Goal: Task Accomplishment & Management: Manage account settings

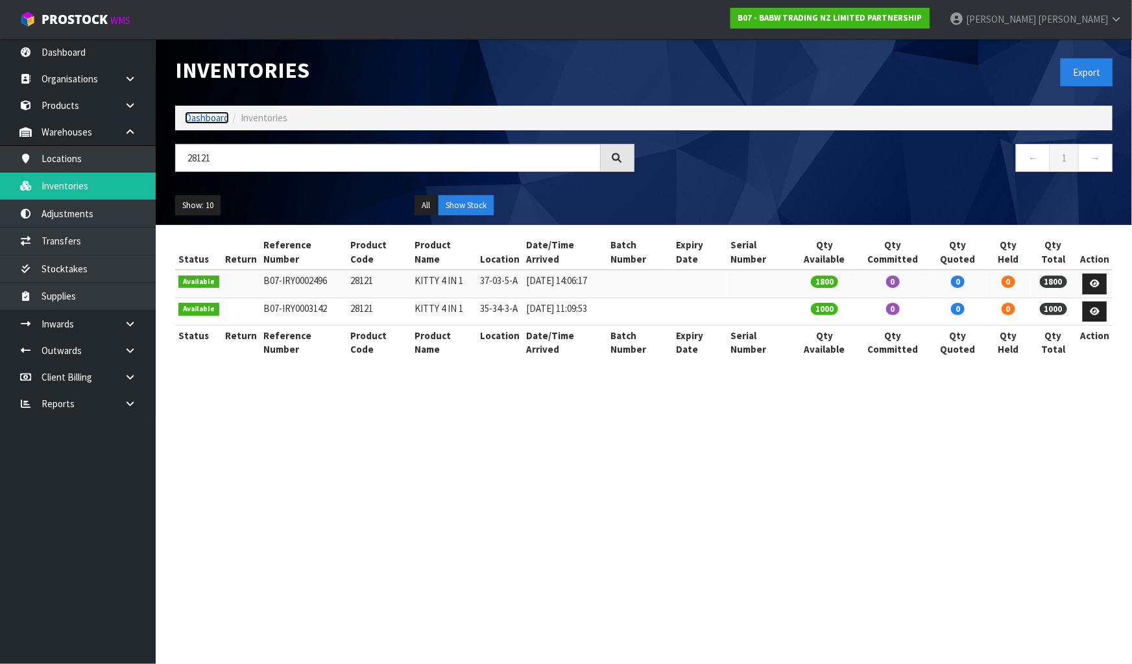
click at [208, 117] on link "Dashboard" at bounding box center [207, 118] width 44 height 12
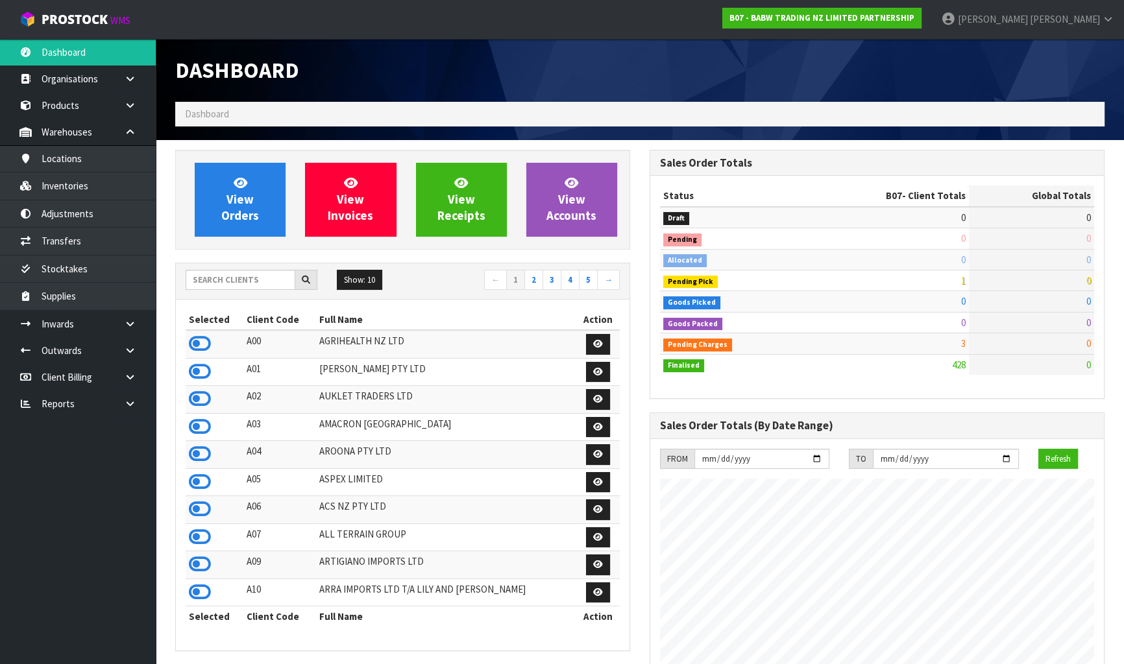
scroll to position [981, 474]
click at [199, 278] on input "text" at bounding box center [241, 280] width 110 height 20
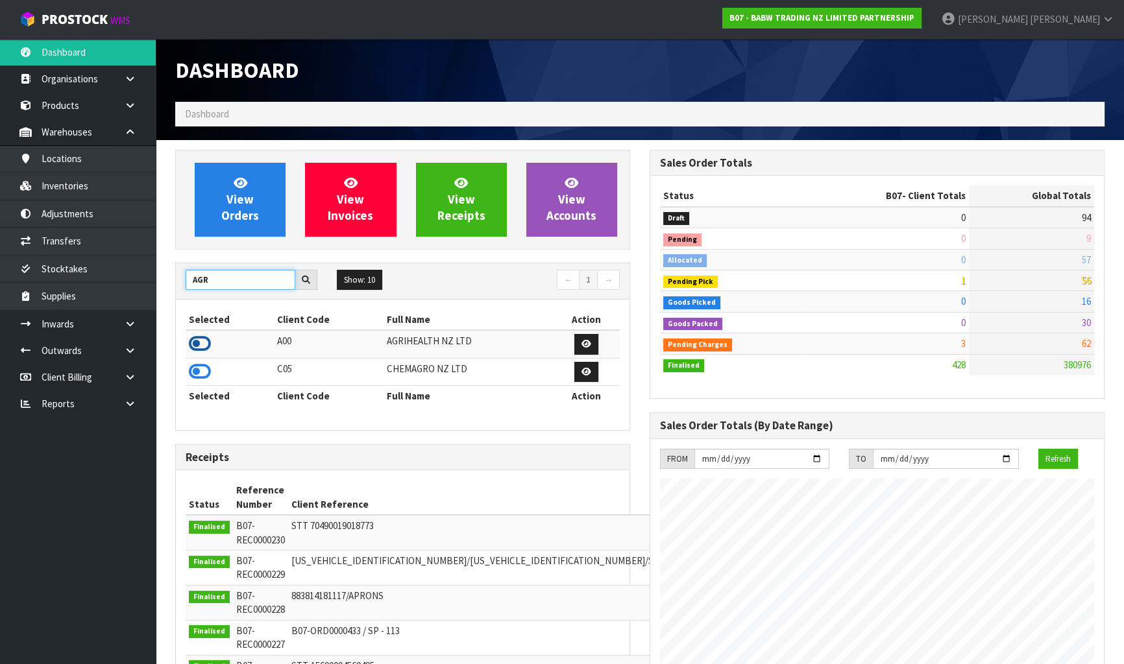
type input "AGR"
click at [193, 341] on icon at bounding box center [200, 343] width 22 height 19
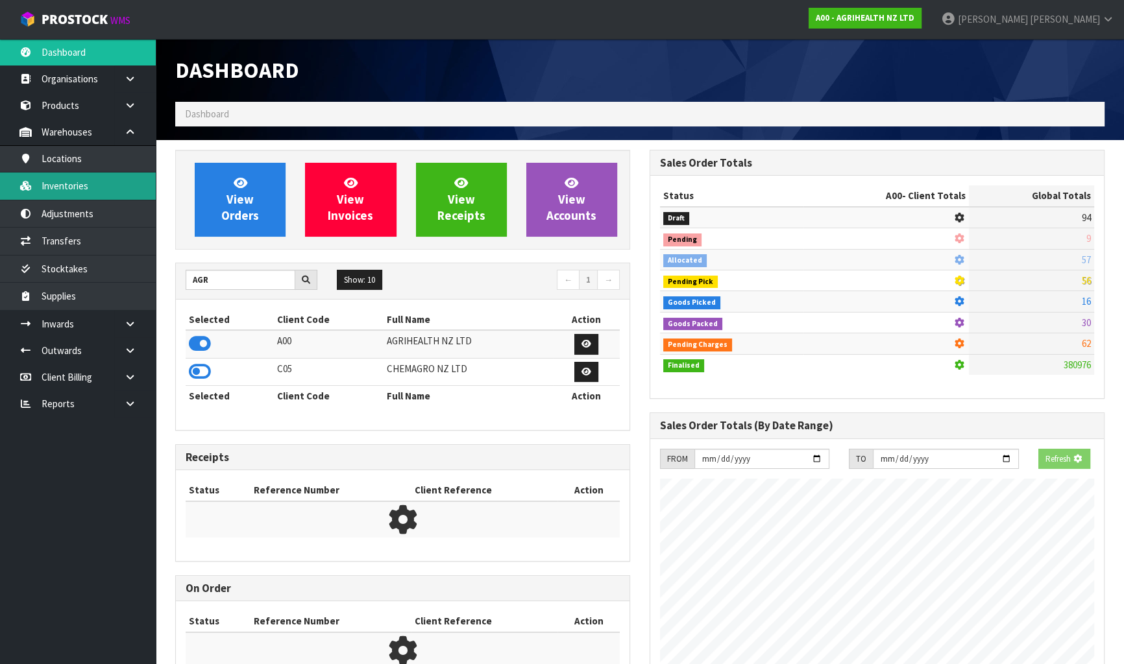
click at [69, 184] on link "Inventories" at bounding box center [78, 186] width 156 height 27
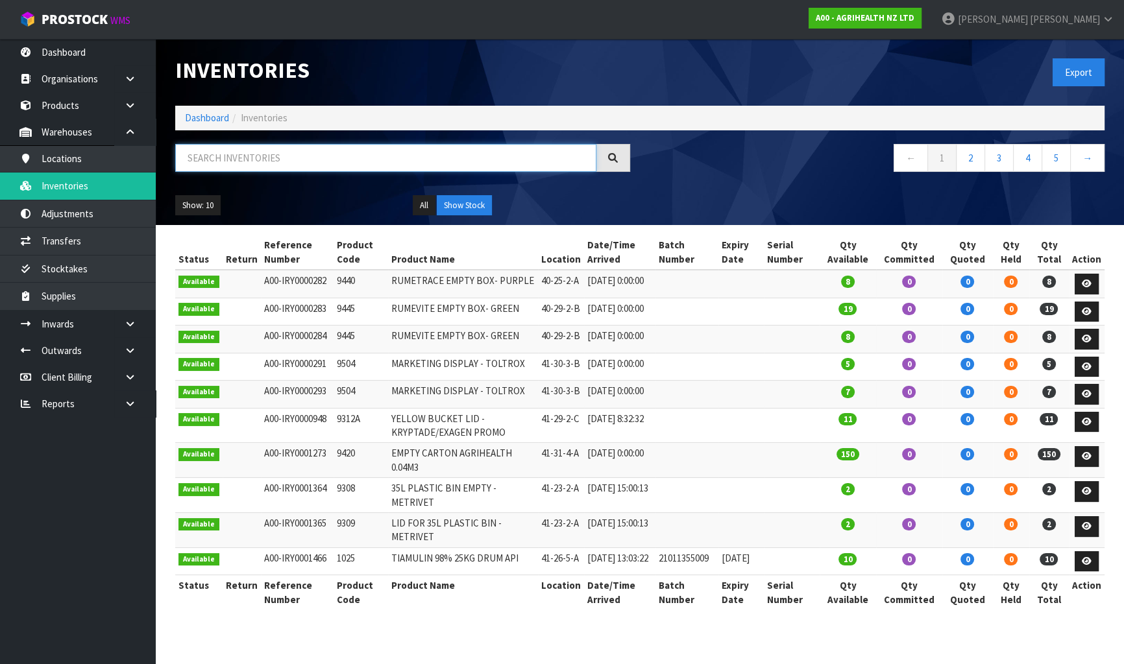
click at [230, 164] on input "text" at bounding box center [385, 158] width 421 height 28
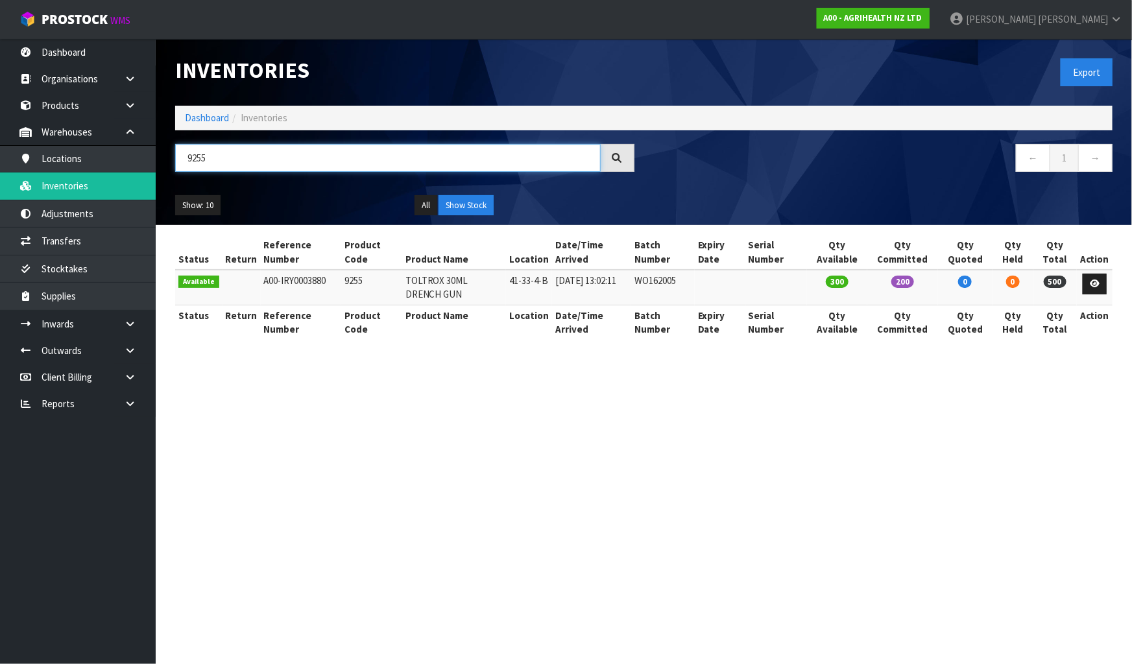
type input "9255"
click at [204, 114] on link "Dashboard" at bounding box center [207, 118] width 44 height 12
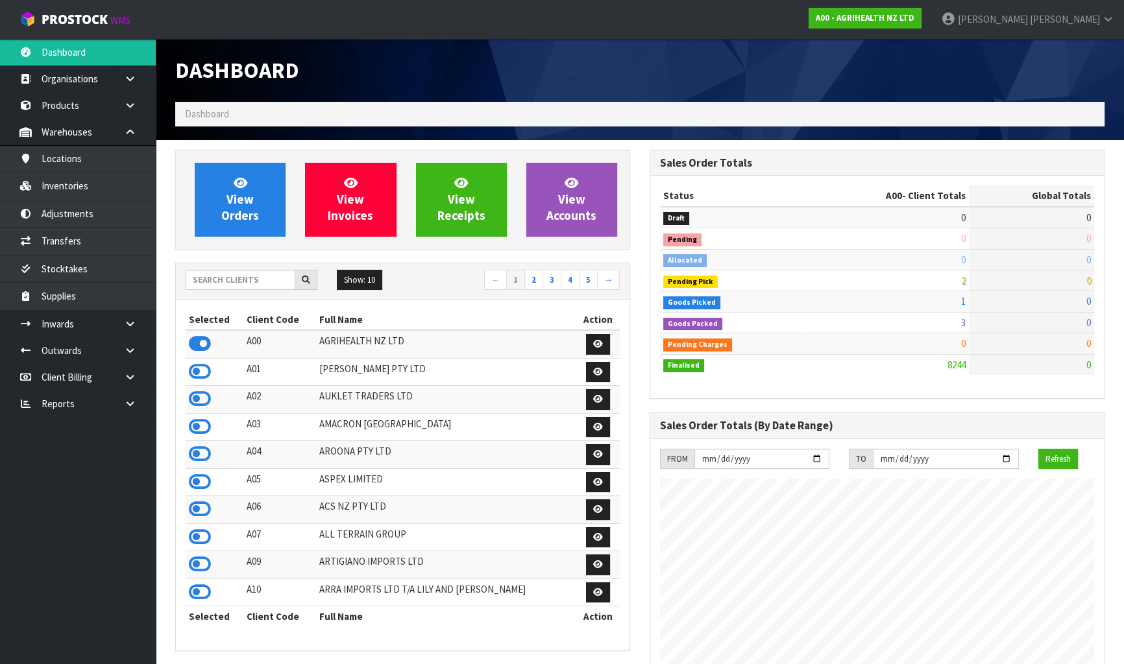
scroll to position [981, 474]
click at [204, 284] on input "text" at bounding box center [241, 280] width 110 height 20
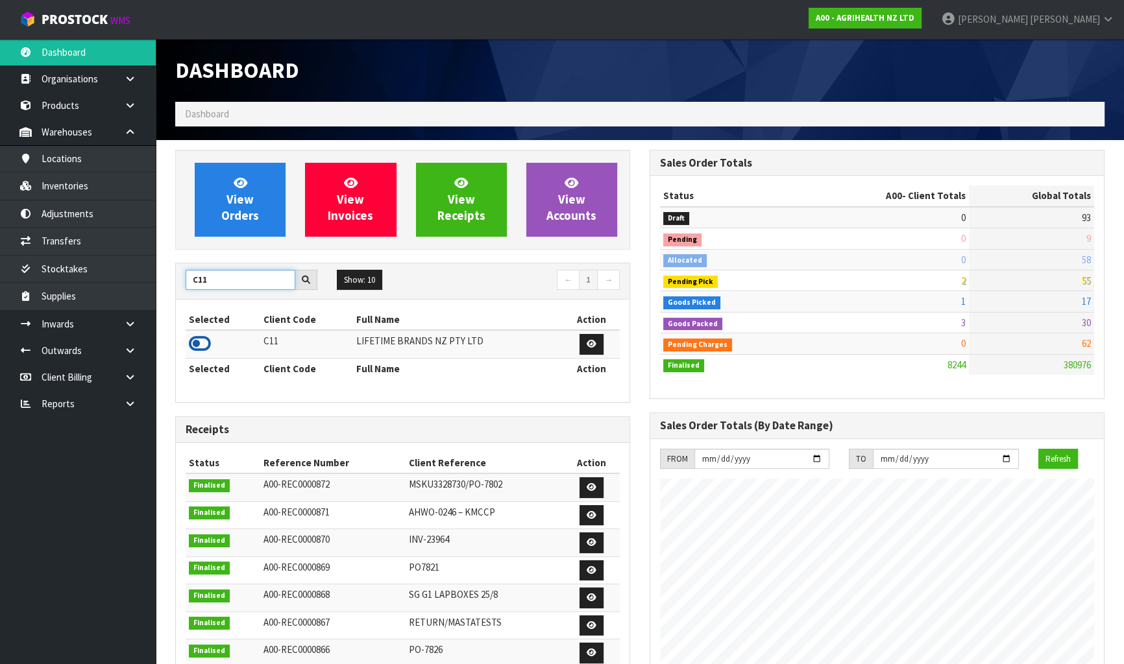
type input "C11"
click at [191, 342] on icon at bounding box center [200, 343] width 22 height 19
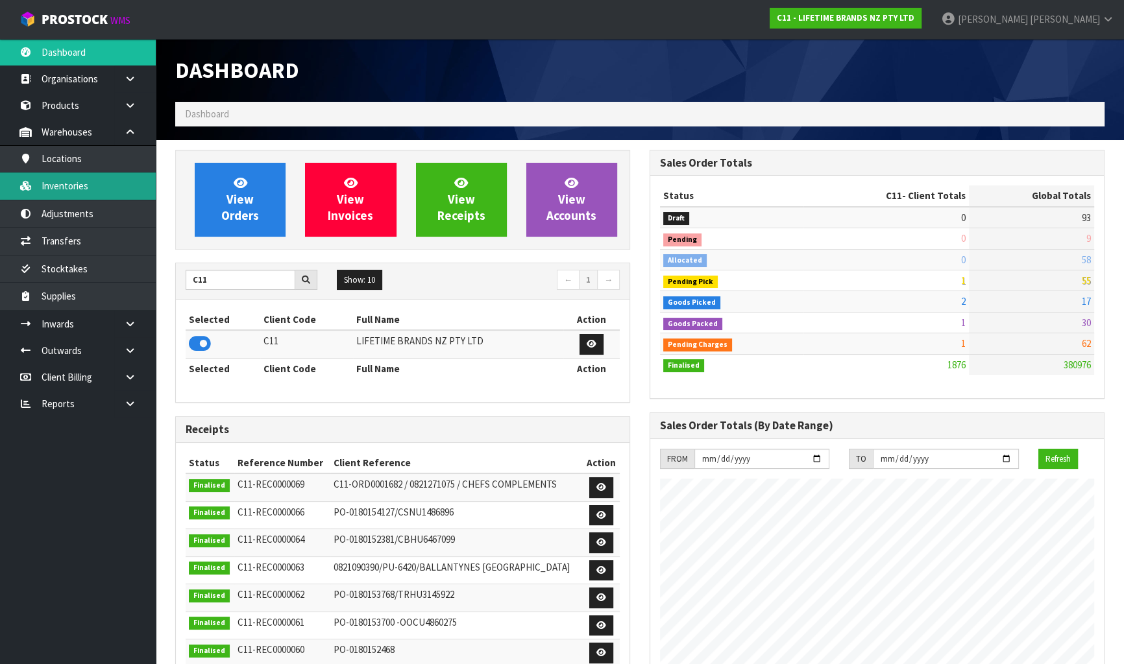
click at [101, 189] on link "Inventories" at bounding box center [78, 186] width 156 height 27
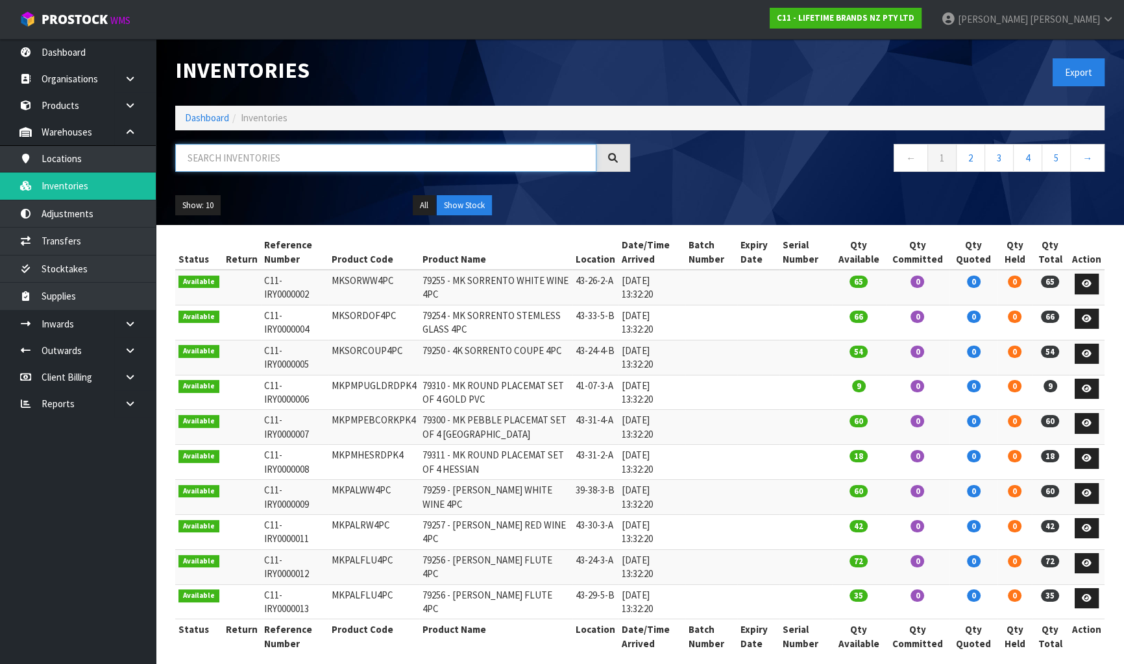
click at [440, 156] on input "text" at bounding box center [385, 158] width 421 height 28
paste input "JOBLSSERVER34"
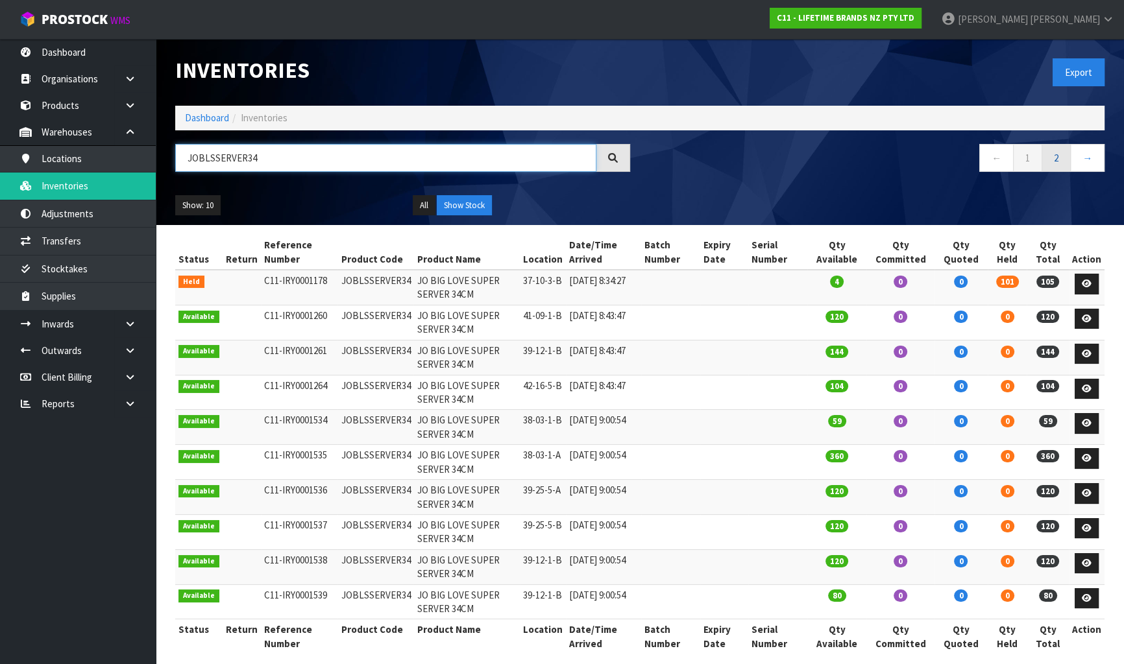
type input "JOBLSSERVER34"
click at [1061, 155] on link "2" at bounding box center [1056, 158] width 29 height 28
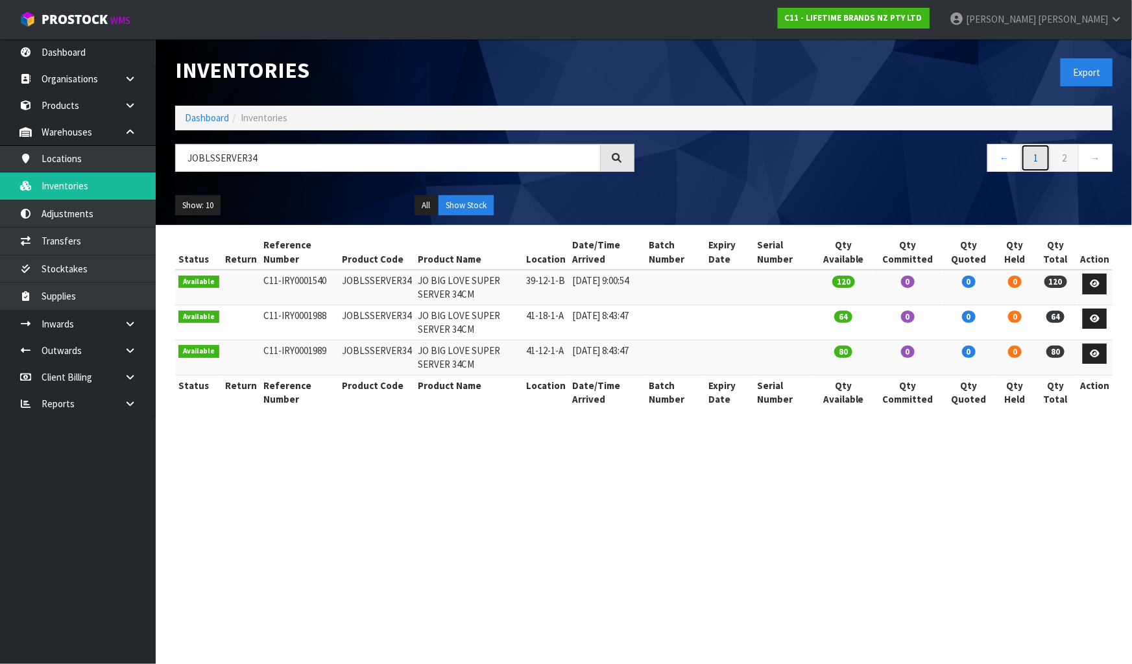
click at [1030, 155] on link "1" at bounding box center [1035, 158] width 29 height 28
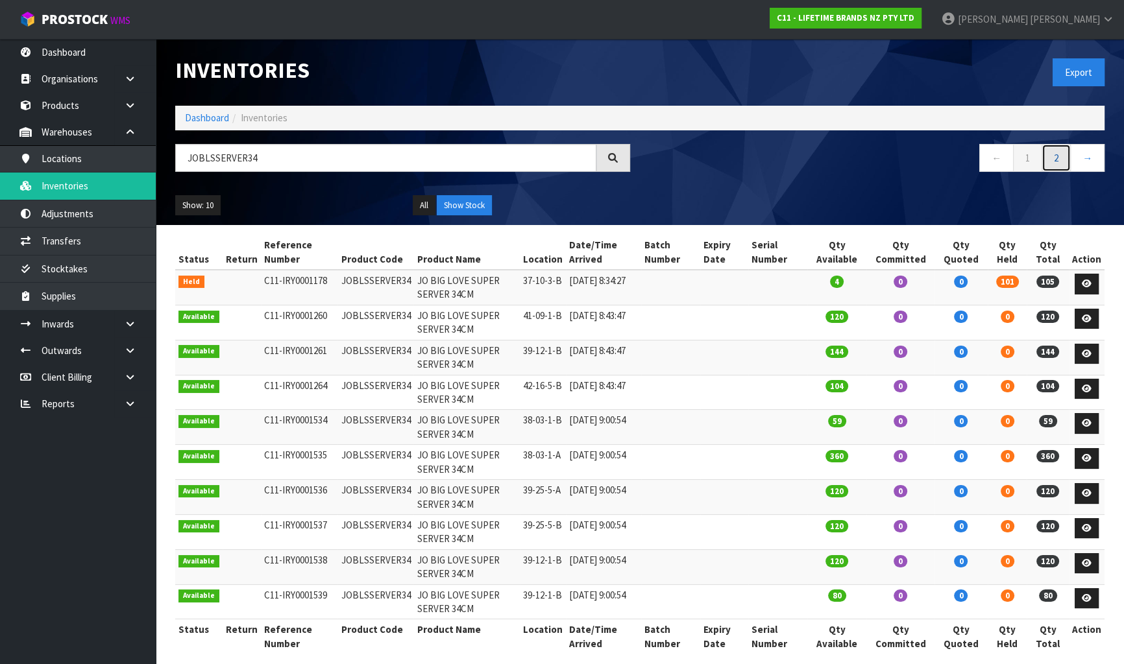
click at [1058, 158] on link "2" at bounding box center [1056, 158] width 29 height 28
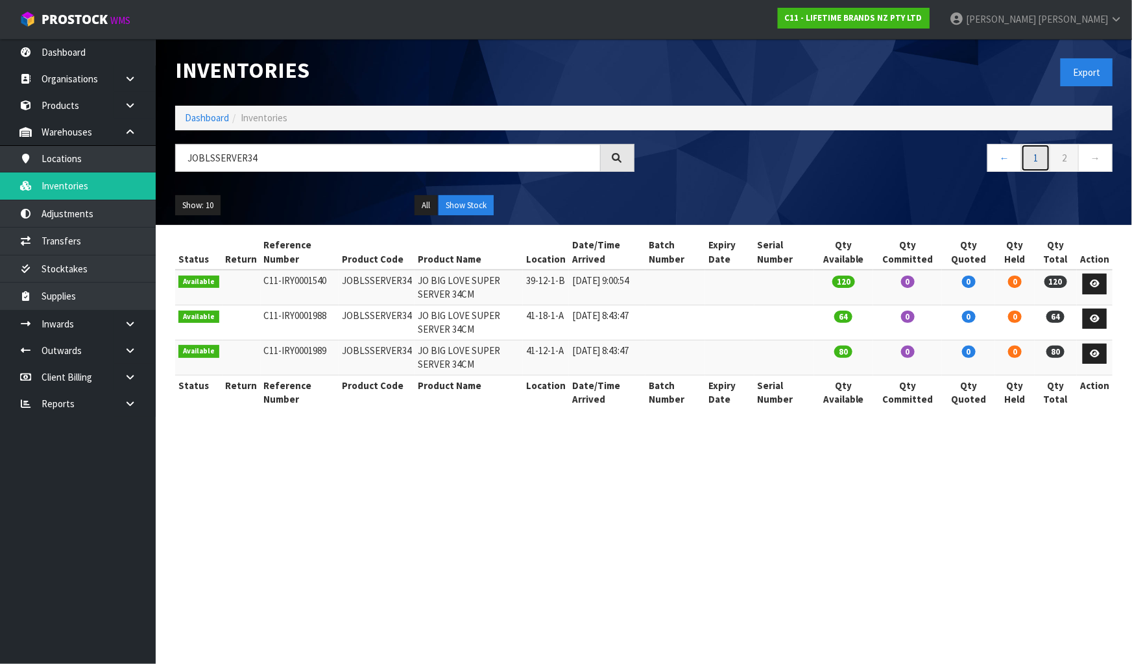
click at [1030, 158] on link "1" at bounding box center [1035, 158] width 29 height 28
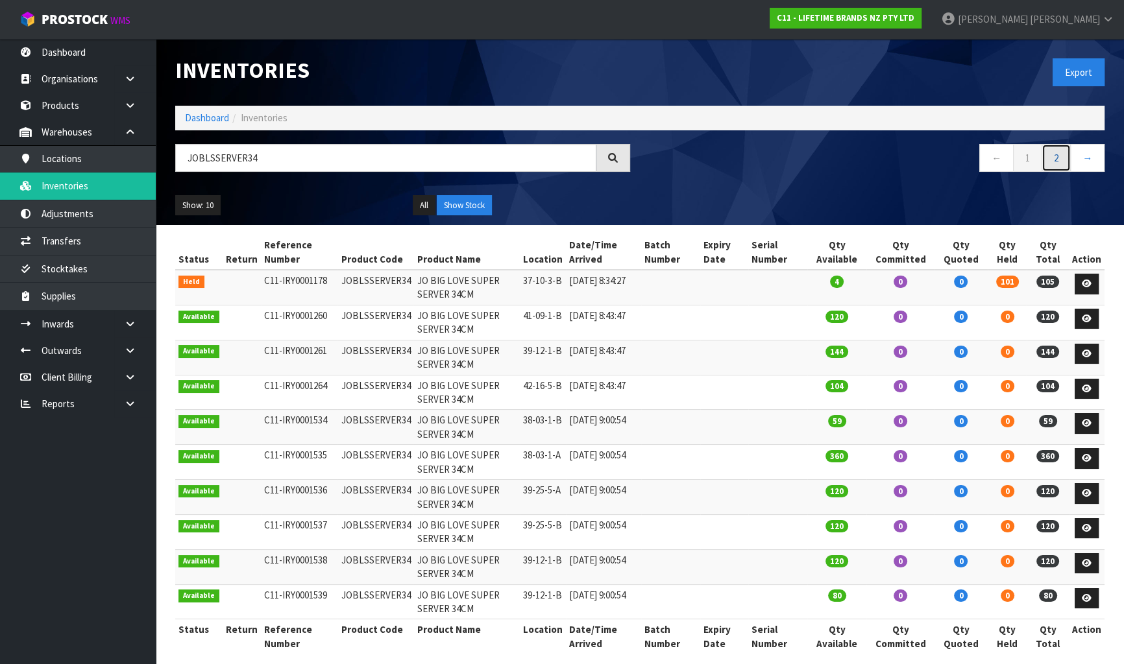
click at [1056, 158] on link "2" at bounding box center [1056, 158] width 29 height 28
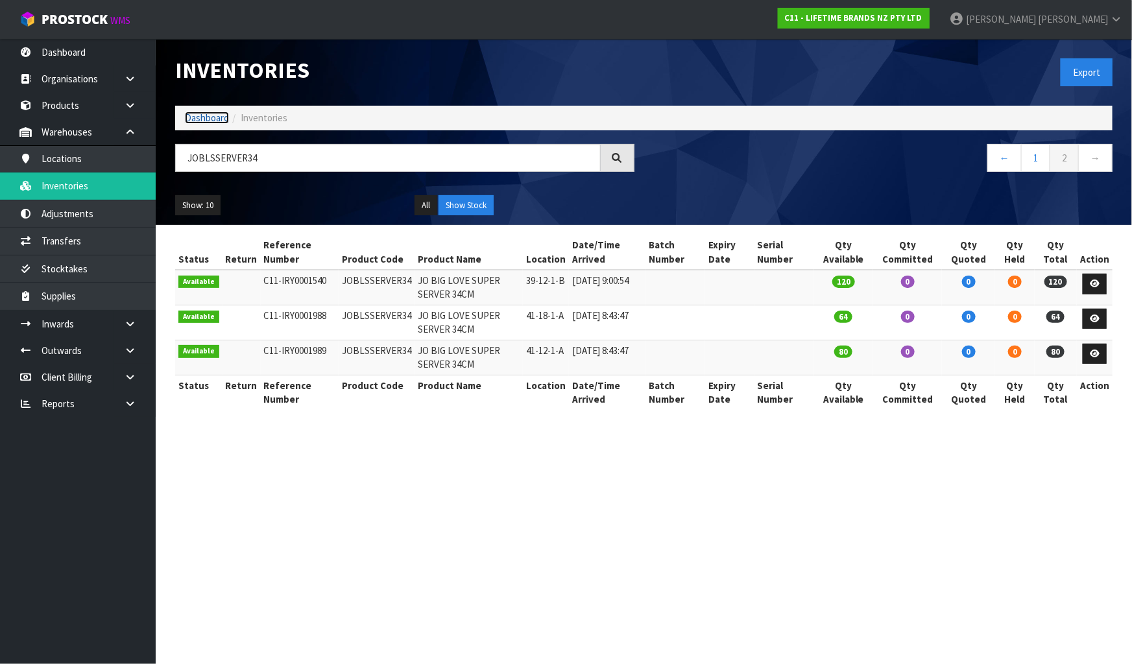
click at [206, 120] on link "Dashboard" at bounding box center [207, 118] width 44 height 12
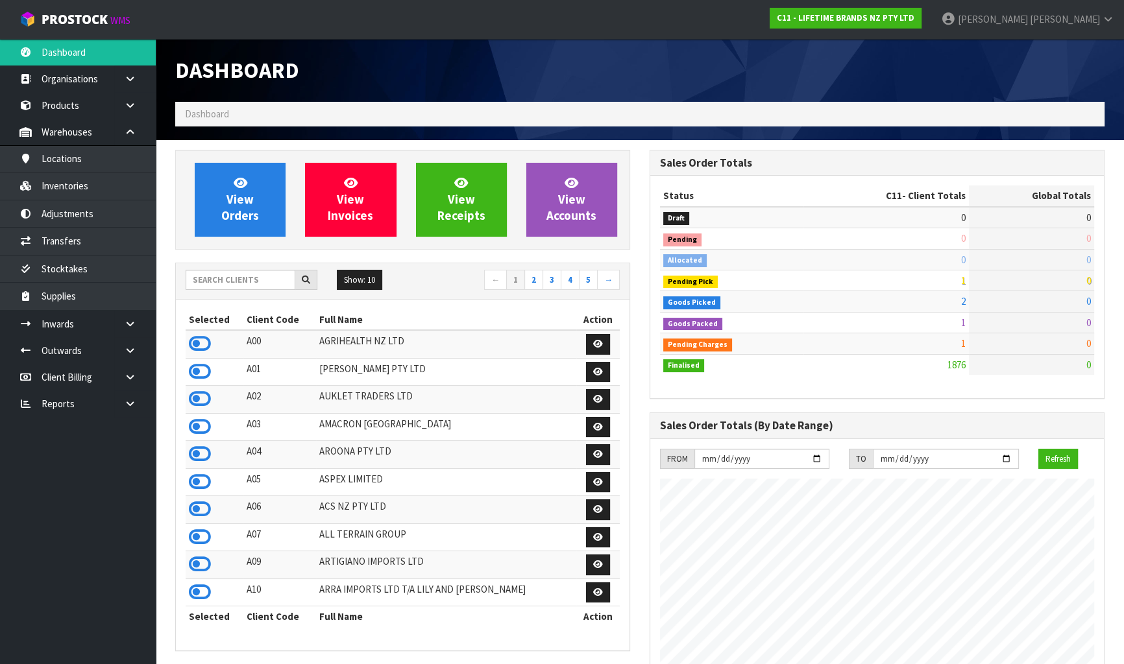
scroll to position [981, 474]
click at [219, 291] on div "Show: 10 5 10 25 50 ← 1 2 3 4 5 →" at bounding box center [403, 281] width 454 height 23
click at [215, 285] on input "text" at bounding box center [241, 280] width 110 height 20
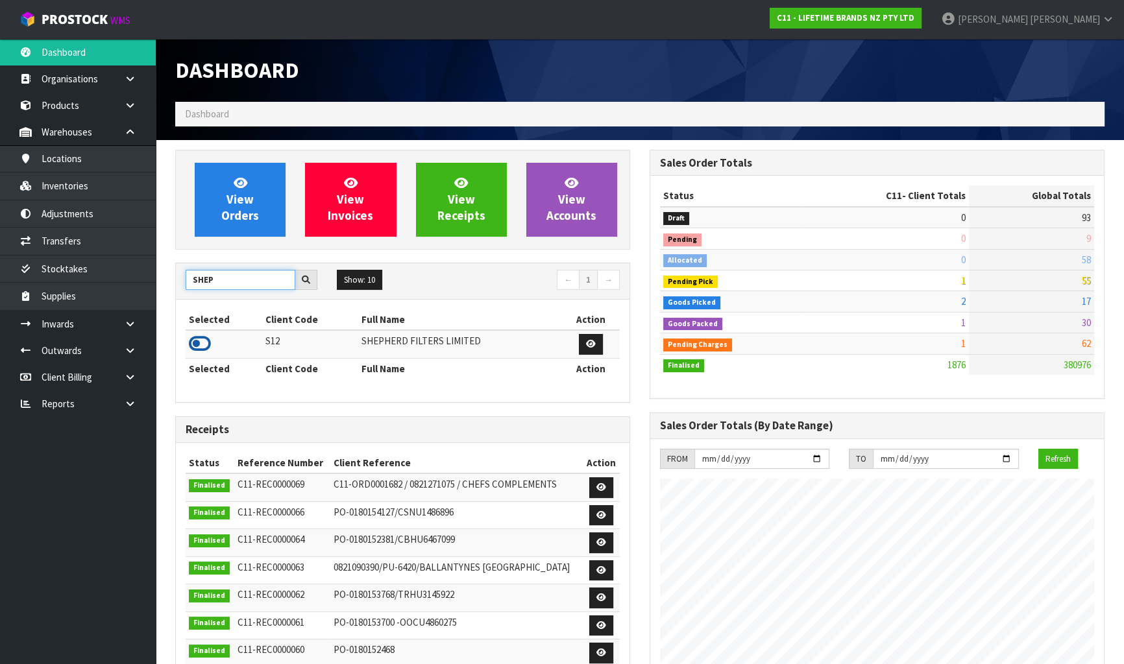
type input "SHEP"
click at [203, 343] on icon at bounding box center [200, 343] width 22 height 19
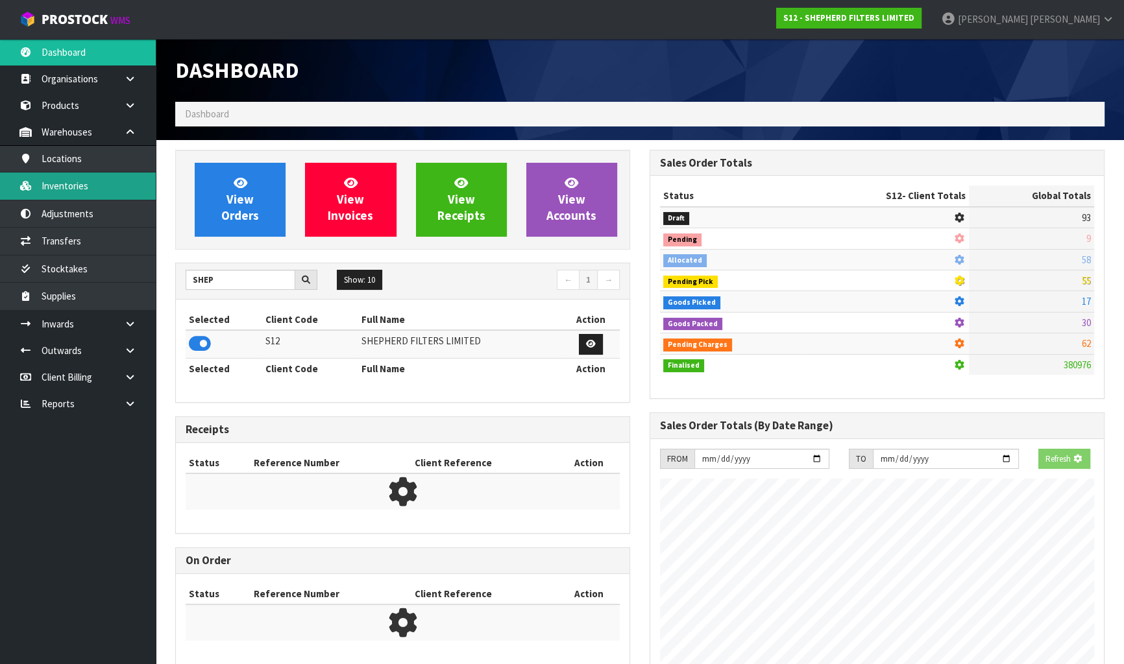
scroll to position [876, 474]
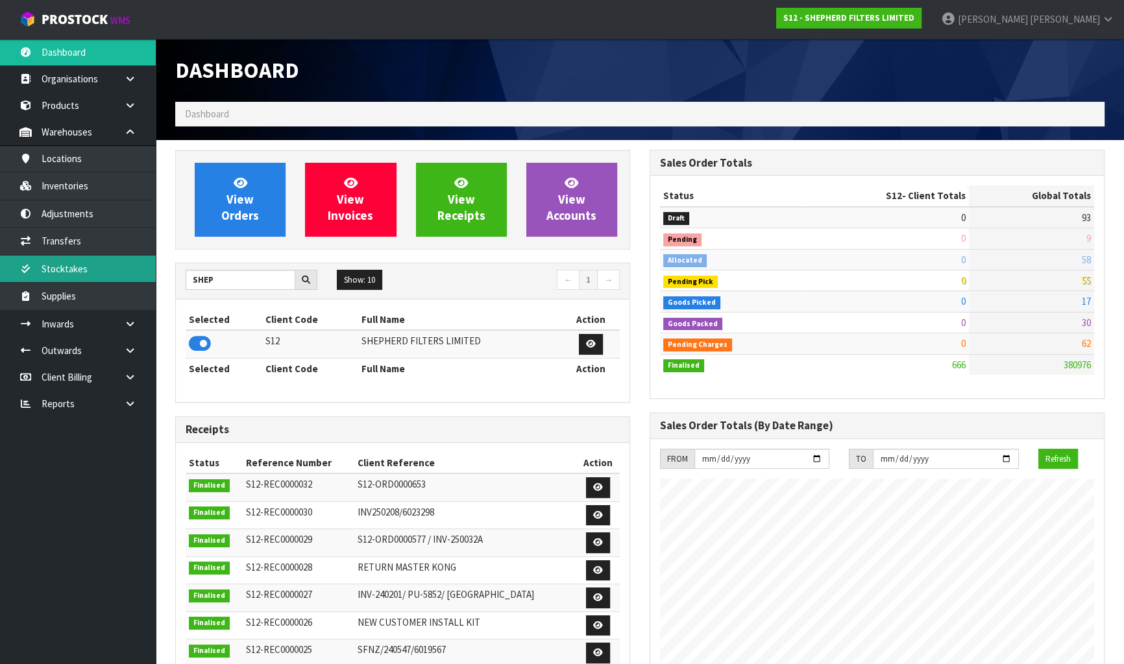
click at [107, 262] on link "Stocktakes" at bounding box center [78, 269] width 156 height 27
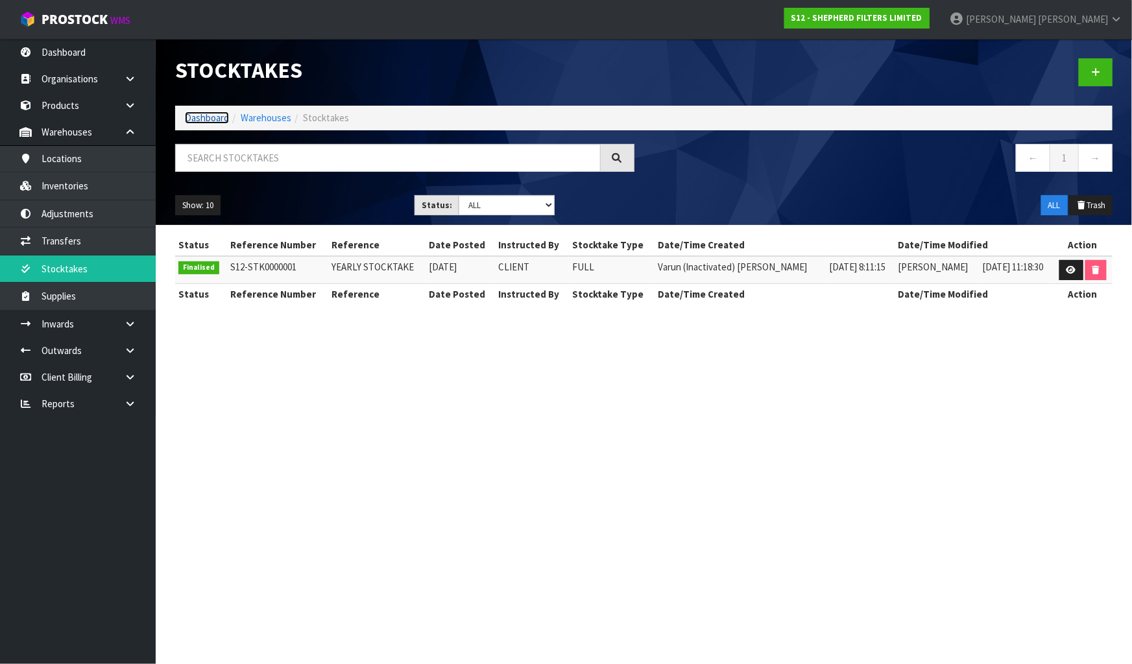
click at [193, 114] on link "Dashboard" at bounding box center [207, 118] width 44 height 12
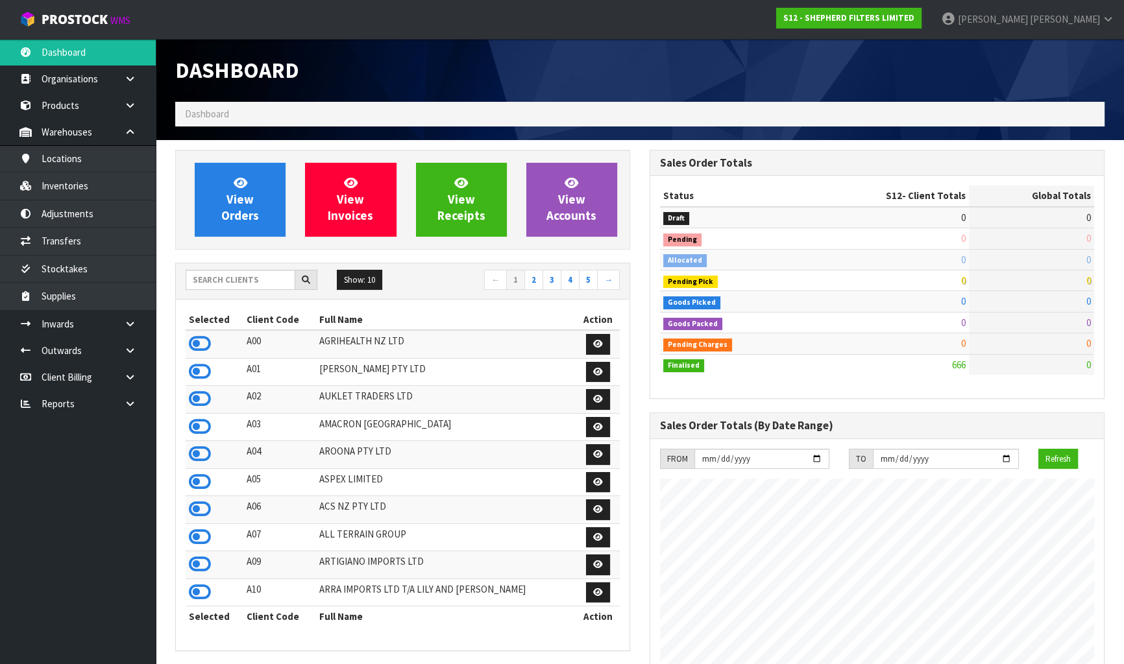
scroll to position [876, 474]
click at [266, 282] on input "text" at bounding box center [241, 280] width 110 height 20
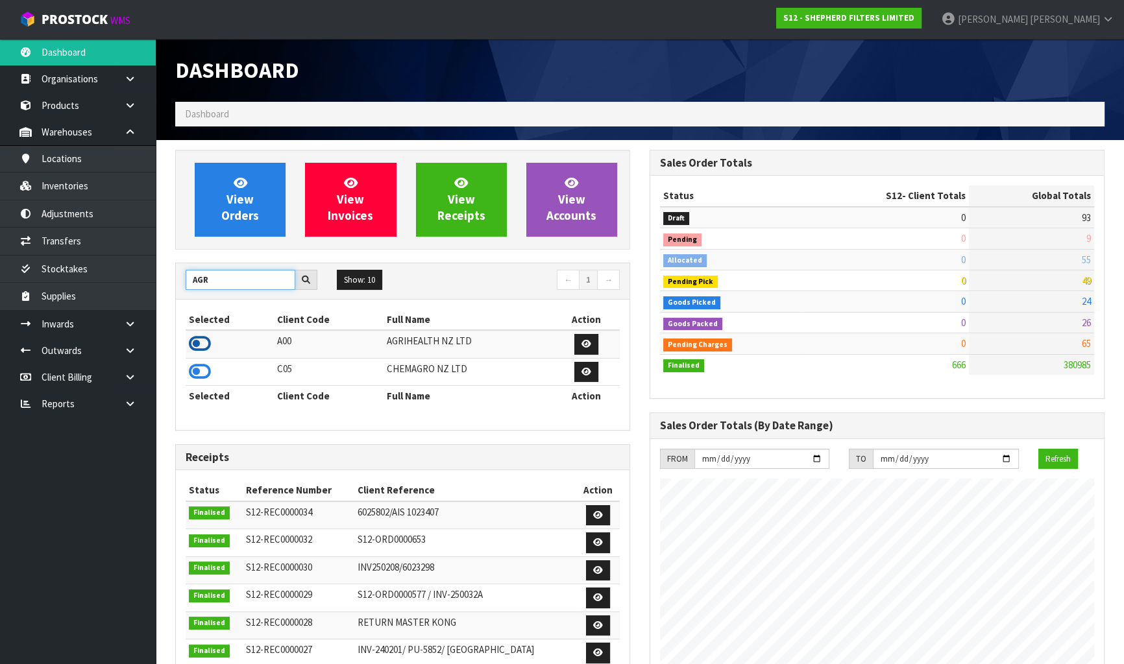
type input "AGR"
click at [201, 341] on icon at bounding box center [200, 343] width 22 height 19
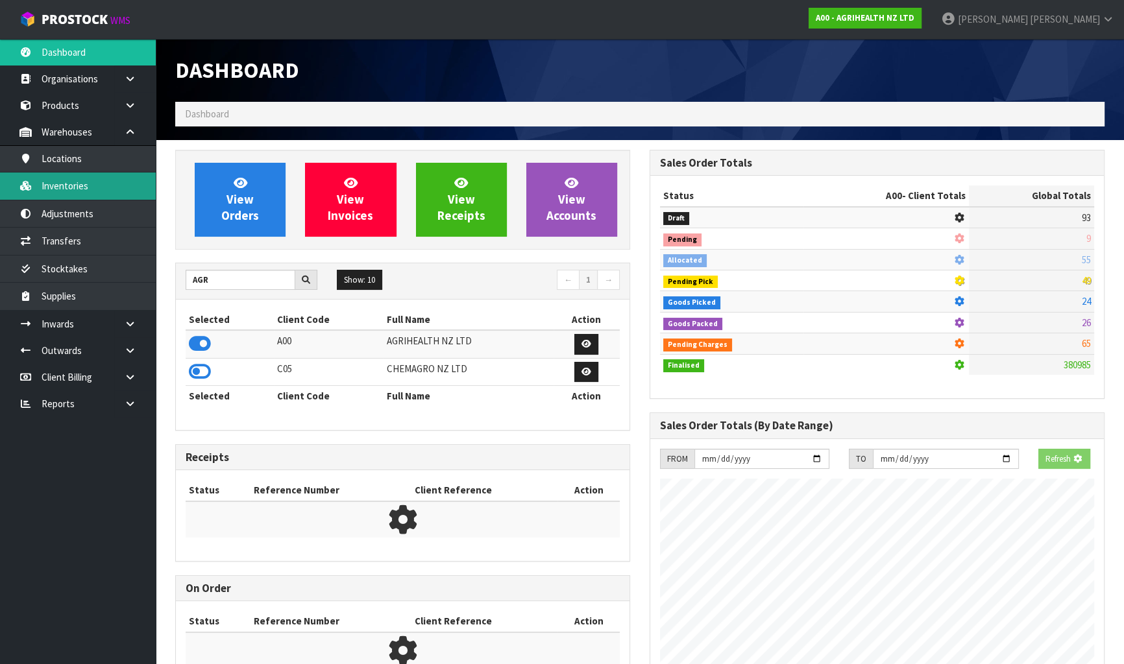
scroll to position [981, 474]
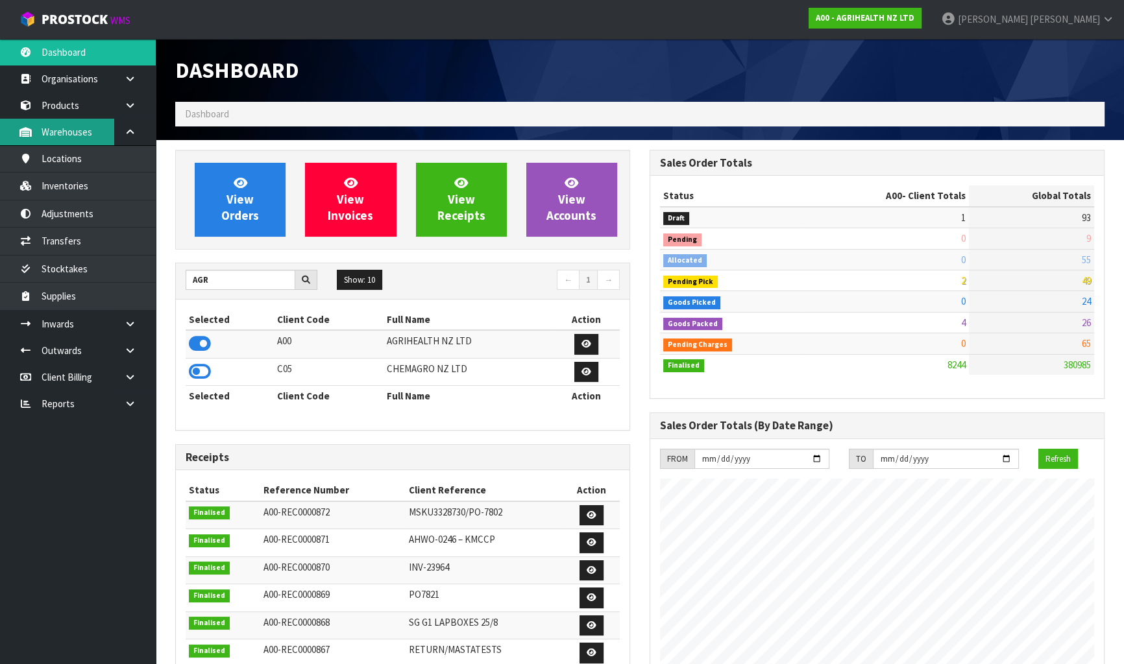
click at [83, 120] on link "Warehouses" at bounding box center [78, 132] width 156 height 27
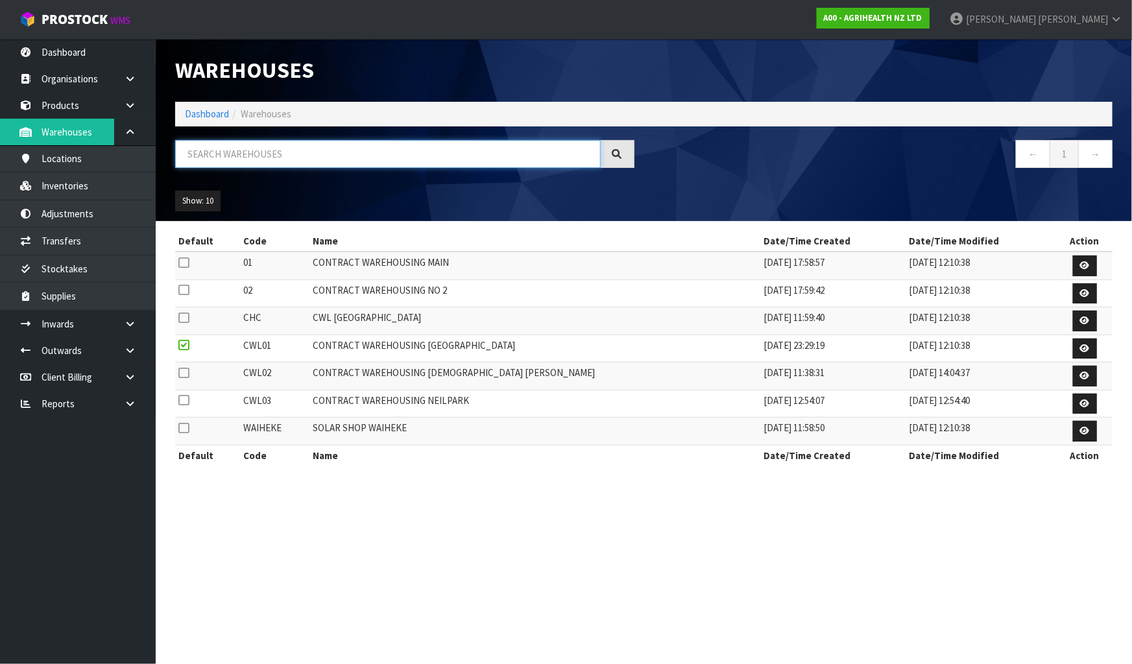
click at [331, 155] on input "text" at bounding box center [388, 154] width 426 height 28
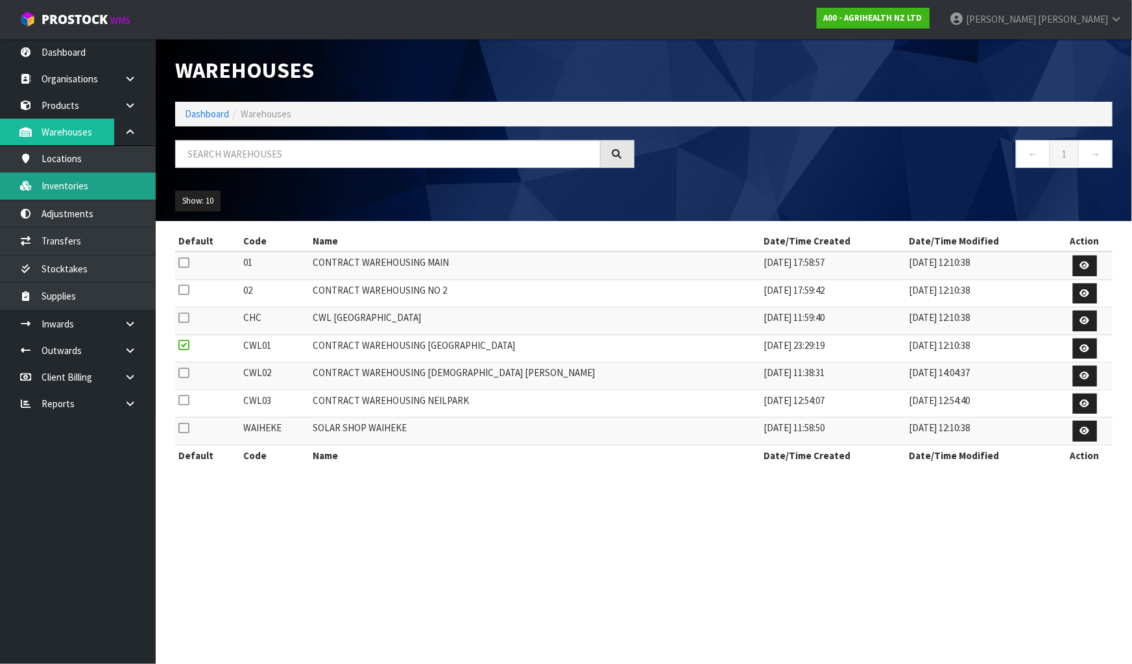
click at [97, 188] on link "Inventories" at bounding box center [78, 186] width 156 height 27
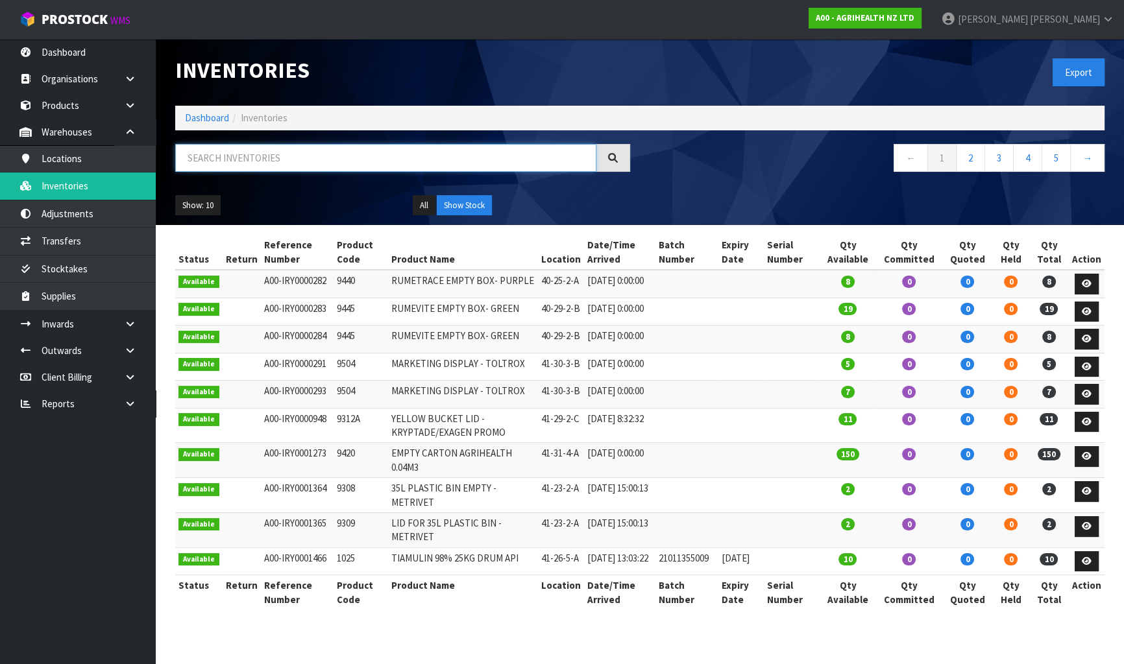
click at [210, 160] on input "text" at bounding box center [385, 158] width 421 height 28
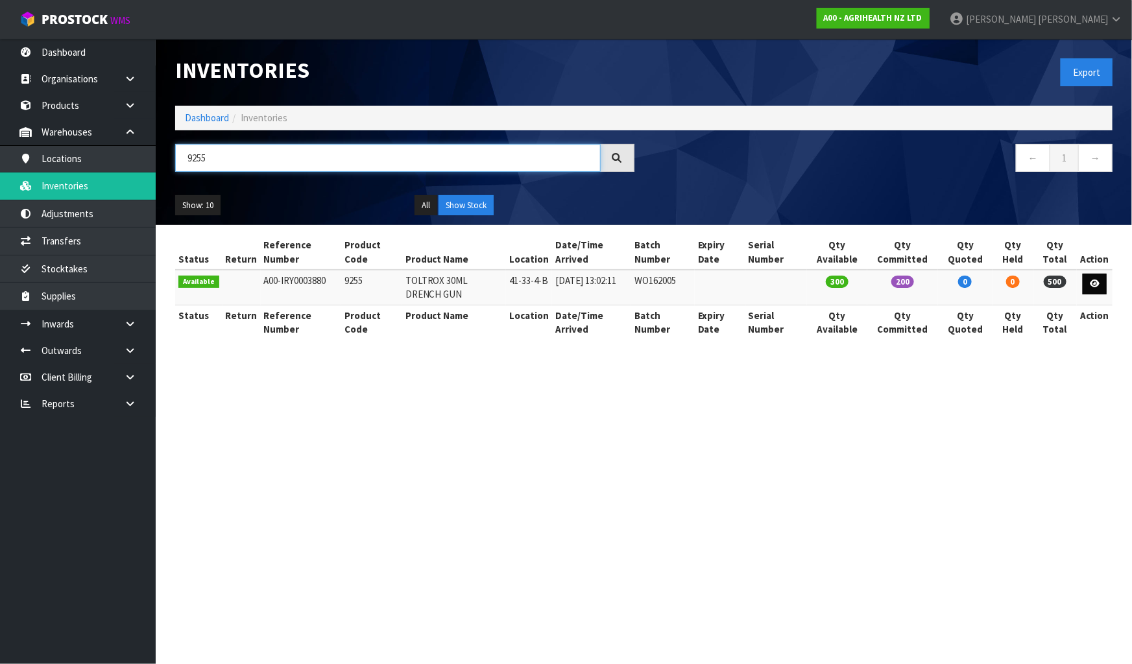
type input "9255"
click at [1103, 291] on link at bounding box center [1095, 284] width 24 height 21
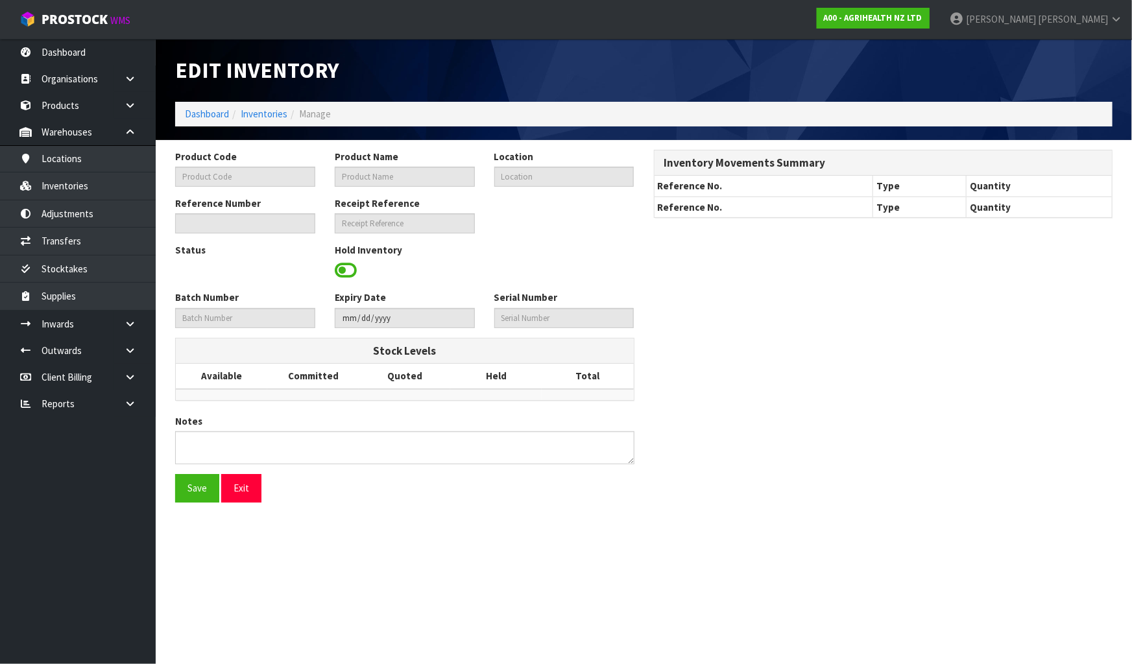
type input "9255"
type input "TOLTROX 30ML DRENCH GUN"
type input "41-33-4-B"
type input "A00-IRY0003880"
type input "A00-REC0000807"
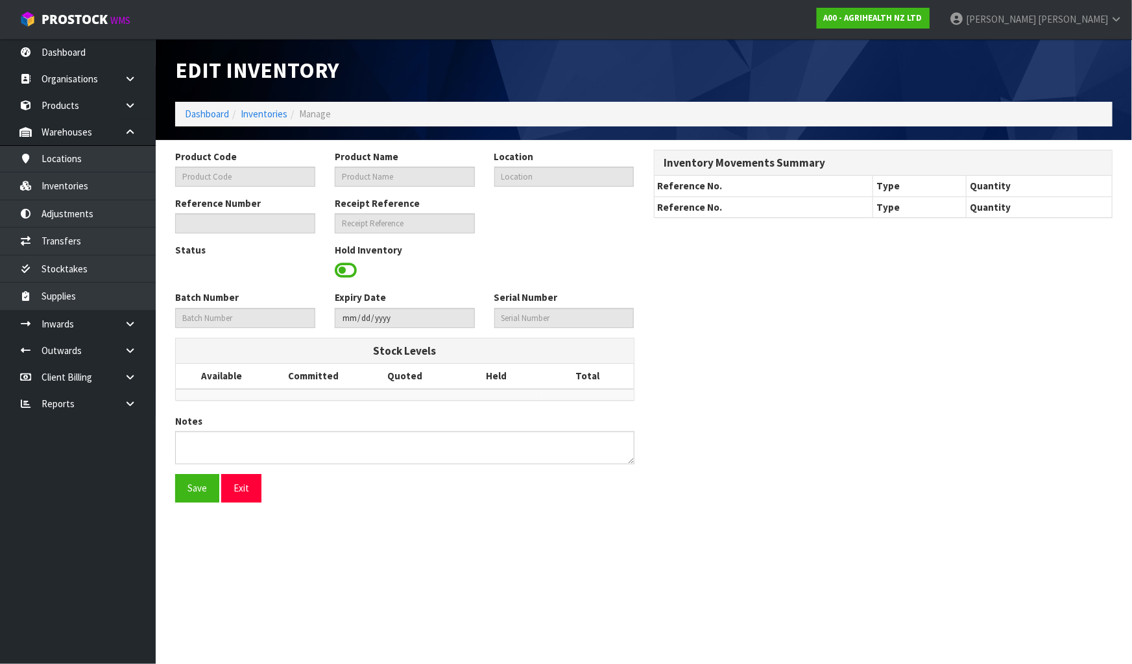
type input "WO162005"
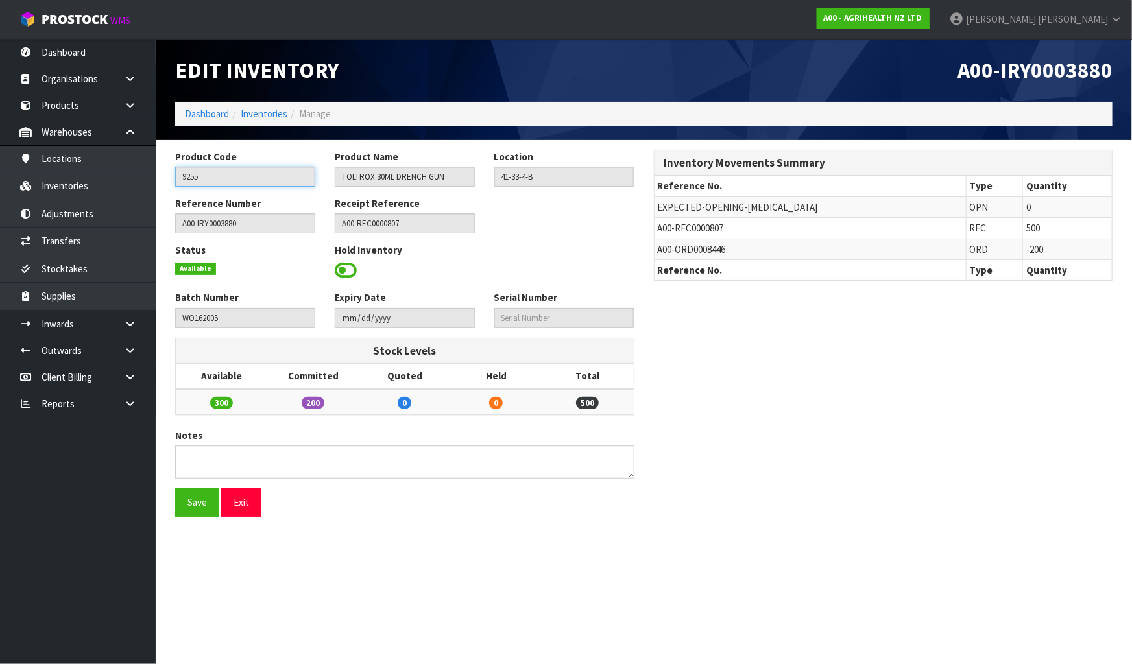
click at [224, 178] on input "9255" at bounding box center [245, 177] width 140 height 20
click at [82, 95] on link "Products" at bounding box center [78, 105] width 156 height 27
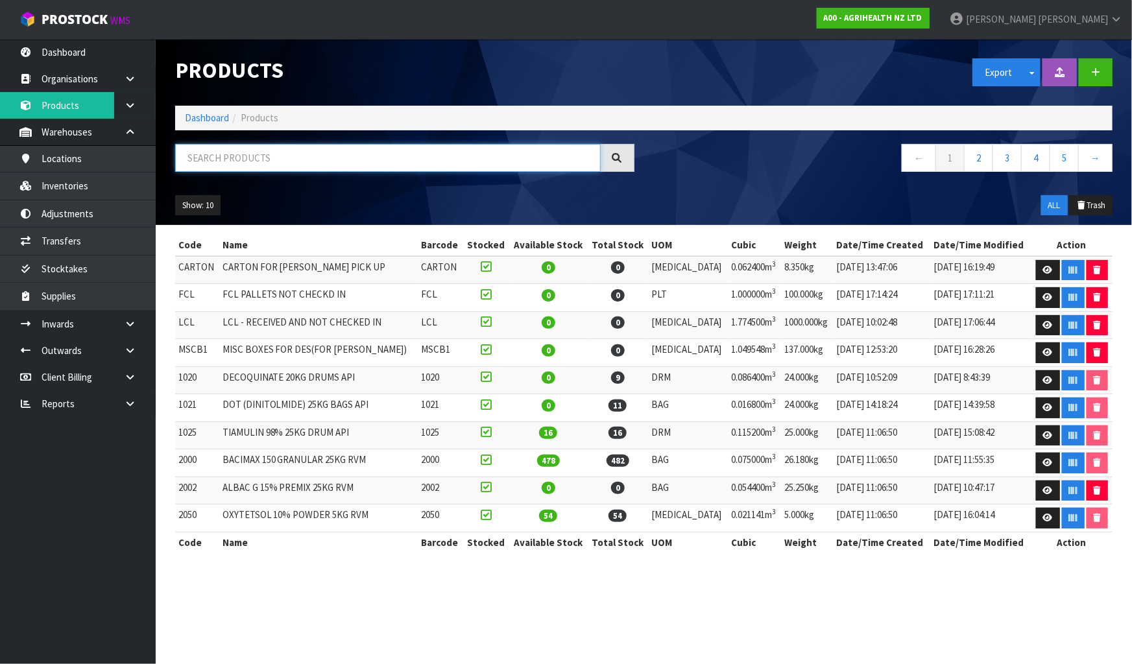
click at [240, 162] on input "text" at bounding box center [388, 158] width 426 height 28
paste input "9255"
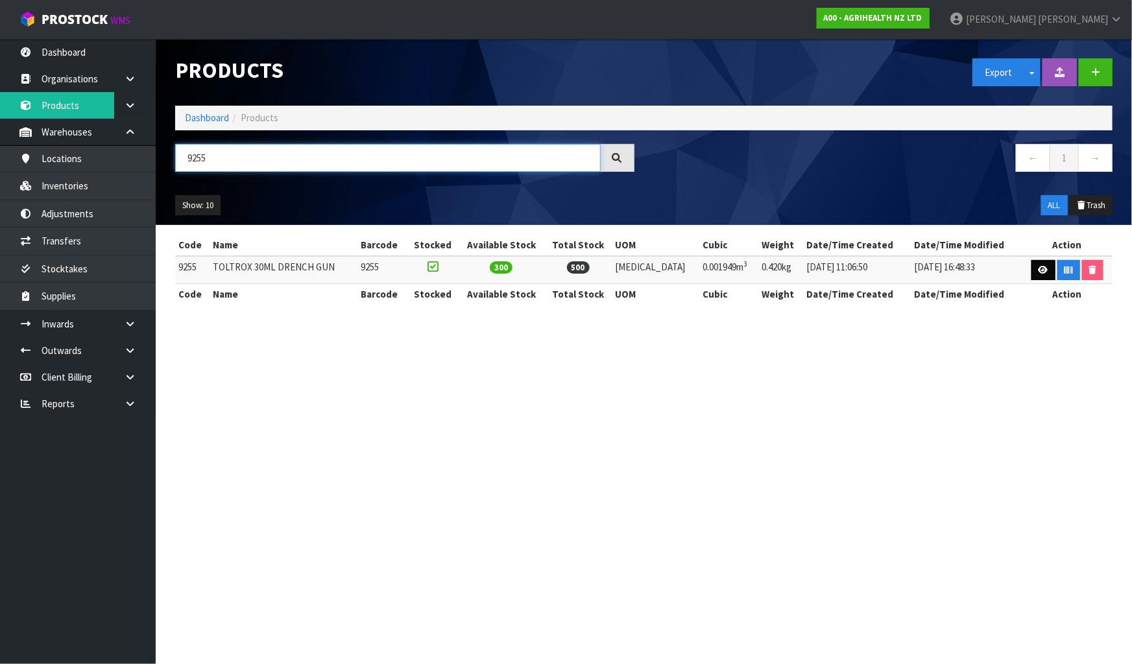
type input "9255"
click at [1039, 269] on icon at bounding box center [1044, 270] width 10 height 8
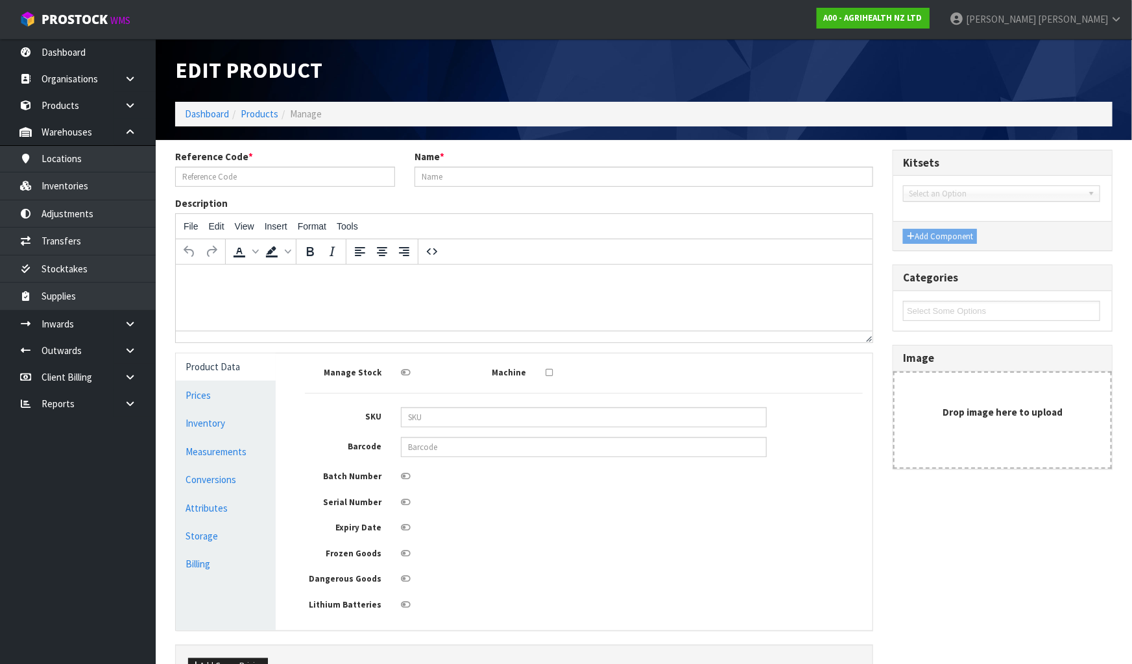
type input "9255"
type input "TOLTROX 30ML DRENCH GUN"
type input "51"
type input "39"
type input "0.98"
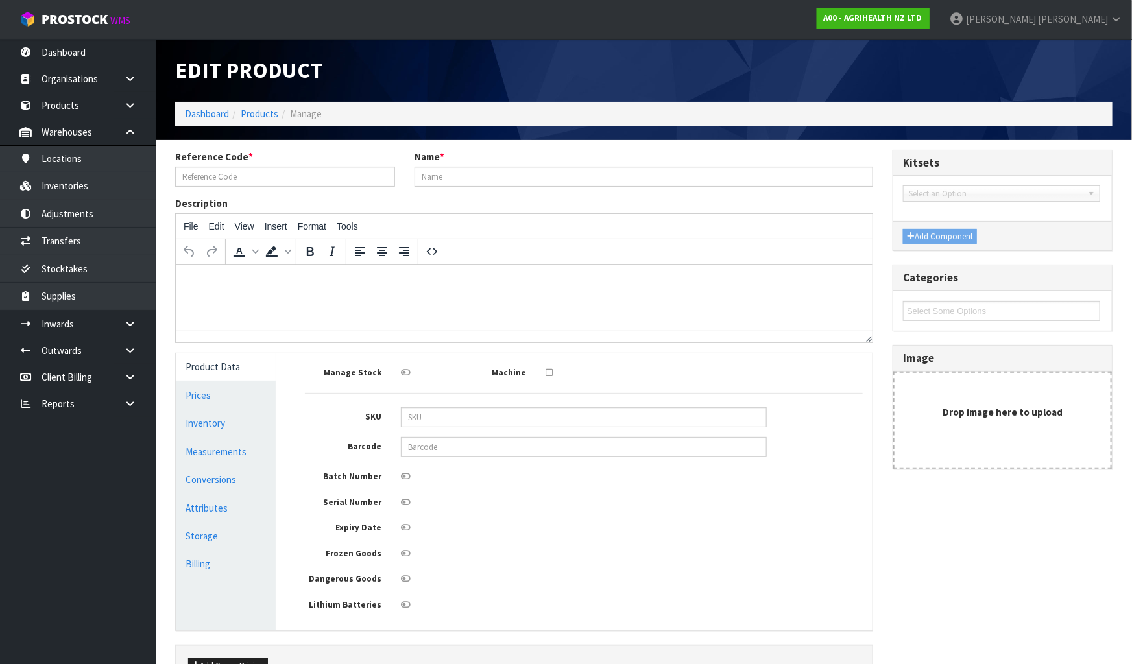
type input "0.001949"
type input "0.42"
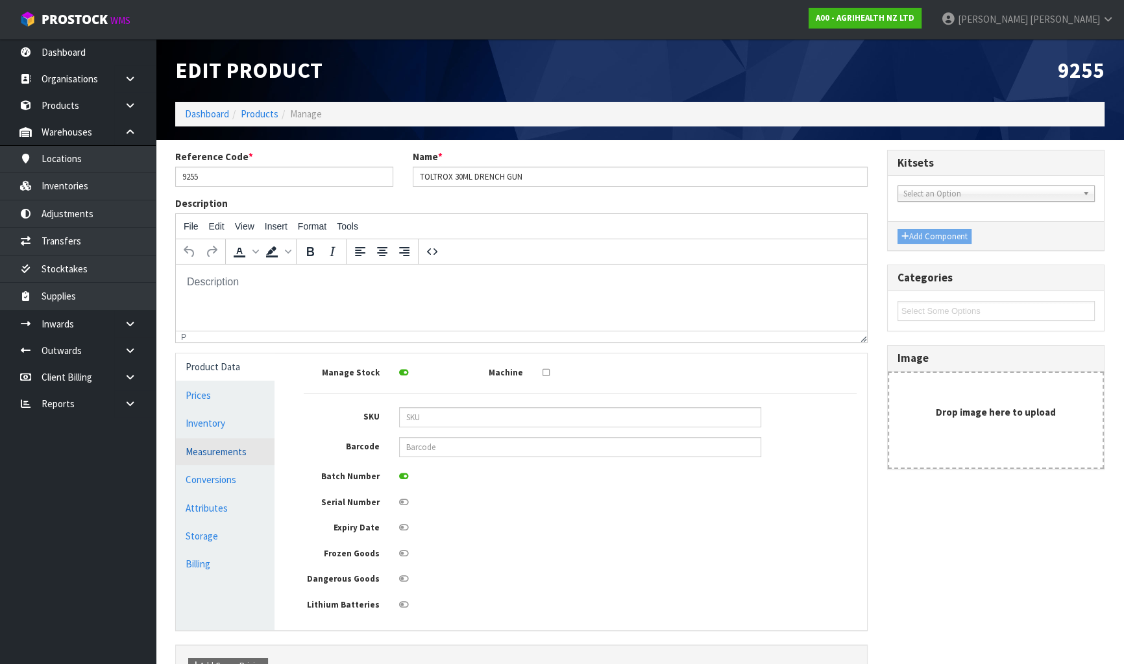
click at [268, 448] on link "Measurements" at bounding box center [225, 452] width 99 height 27
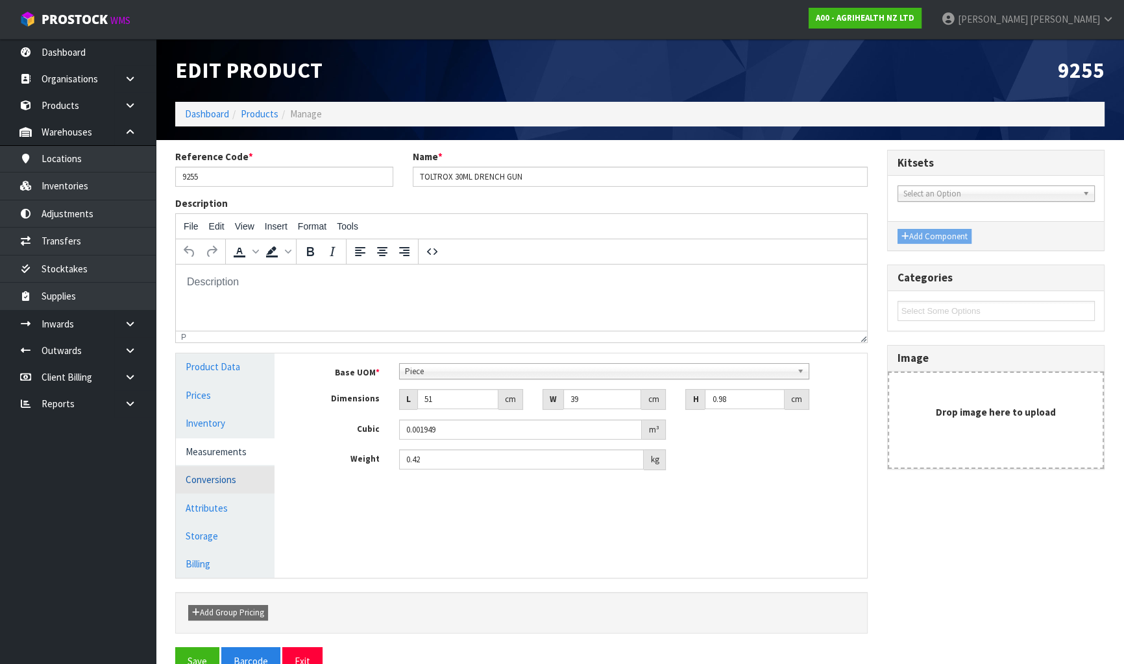
click at [259, 474] on link "Conversions" at bounding box center [225, 480] width 99 height 27
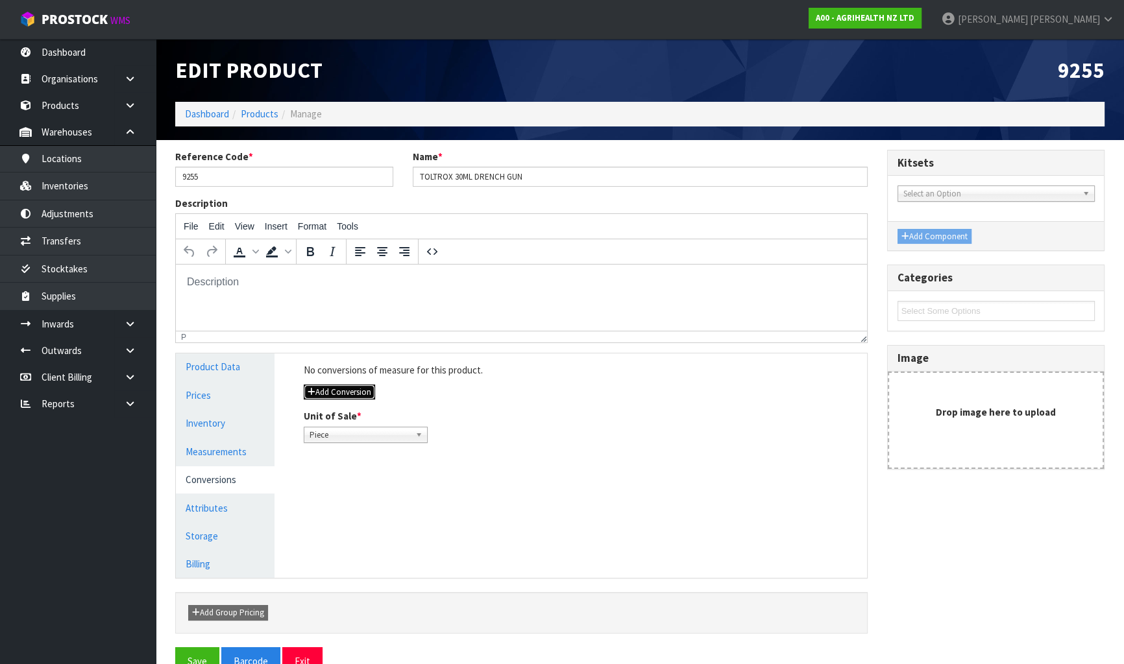
click at [328, 395] on button "Add Conversion" at bounding box center [339, 393] width 71 height 16
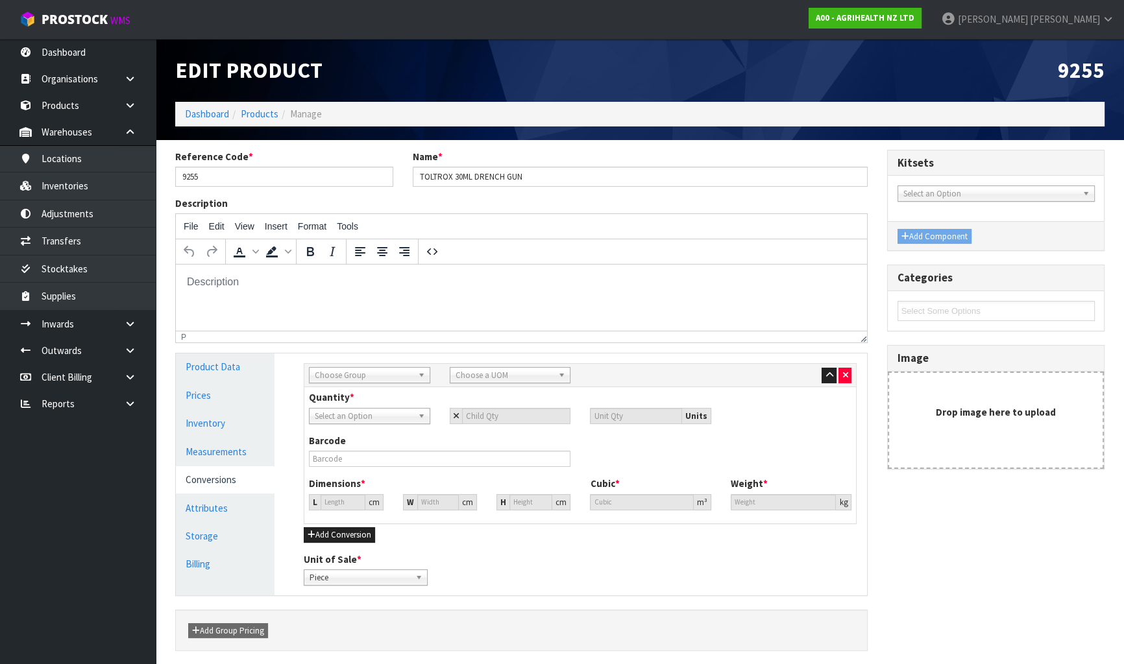
click at [339, 374] on span "Choose Group" at bounding box center [364, 376] width 98 height 16
click at [341, 446] on li "Outer" at bounding box center [369, 445] width 115 height 16
click at [491, 377] on span "Choose a UOM" at bounding box center [505, 376] width 98 height 16
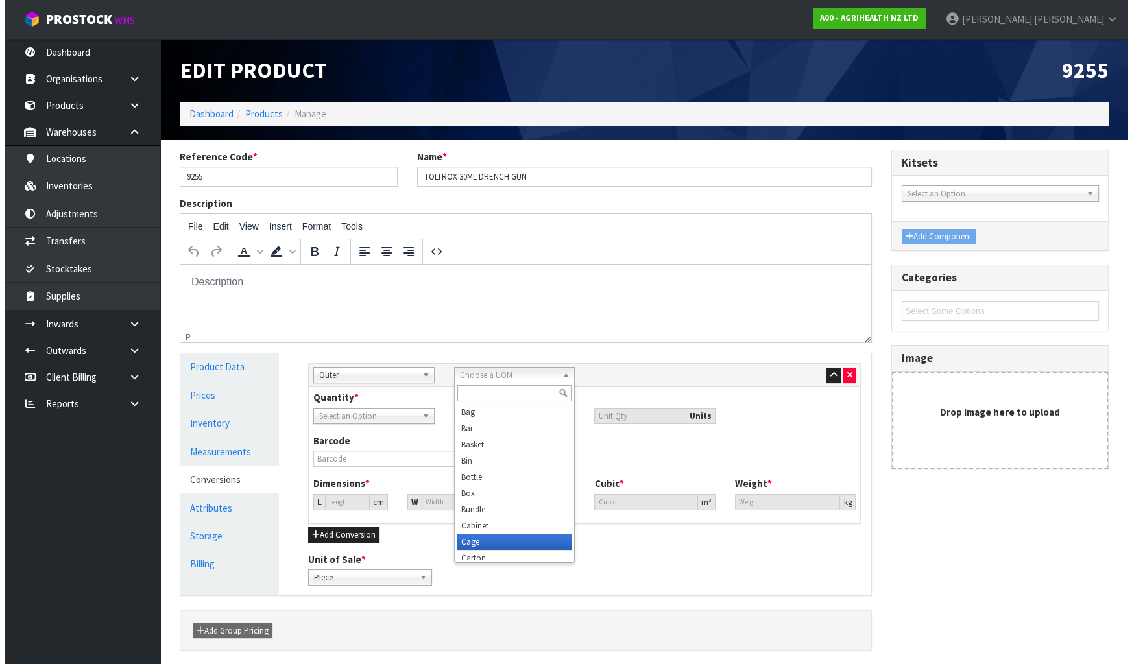
scroll to position [6, 0]
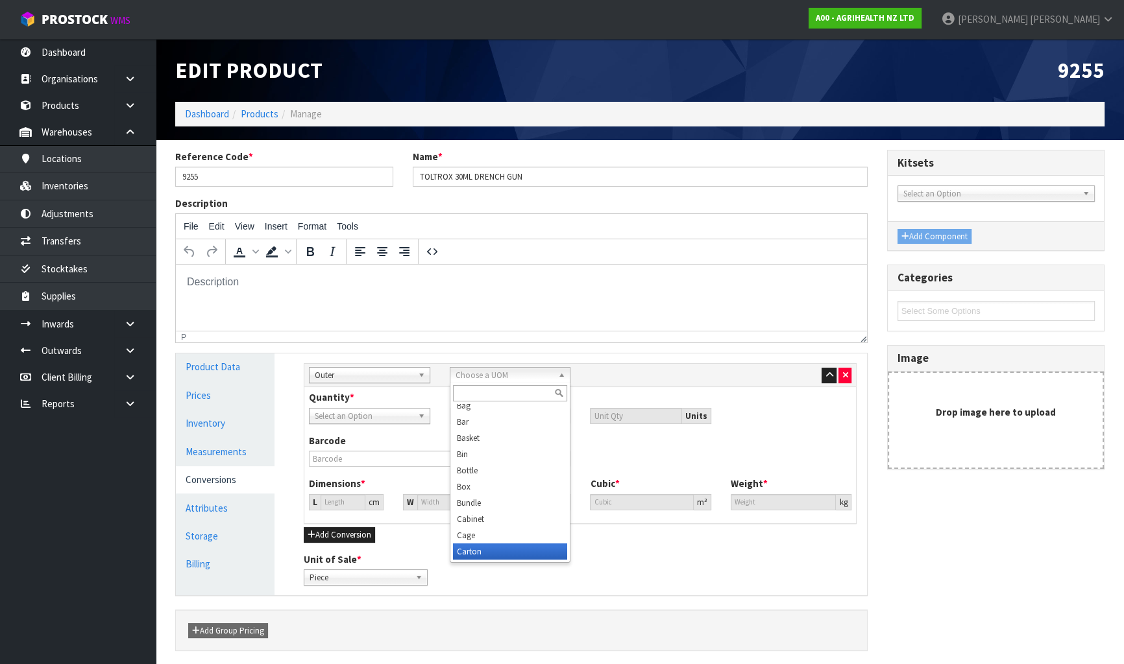
drag, startPoint x: 488, startPoint y: 555, endPoint x: 380, endPoint y: 485, distance: 129.4
click at [488, 555] on li "Carton" at bounding box center [510, 552] width 115 height 16
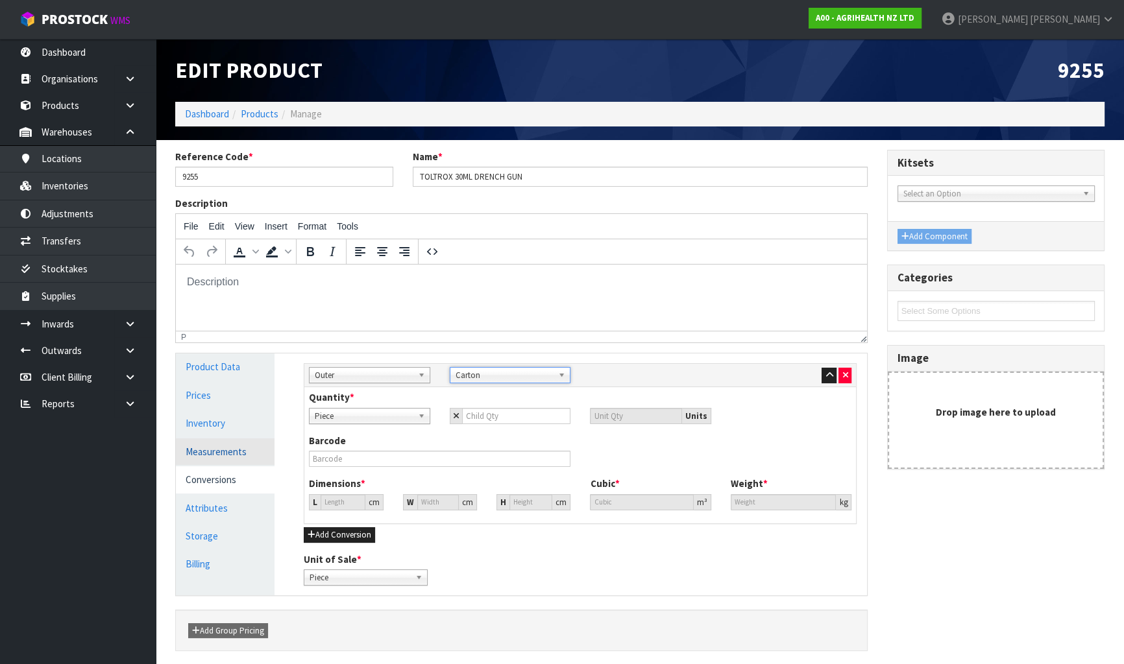
click at [249, 452] on link "Measurements" at bounding box center [225, 452] width 99 height 27
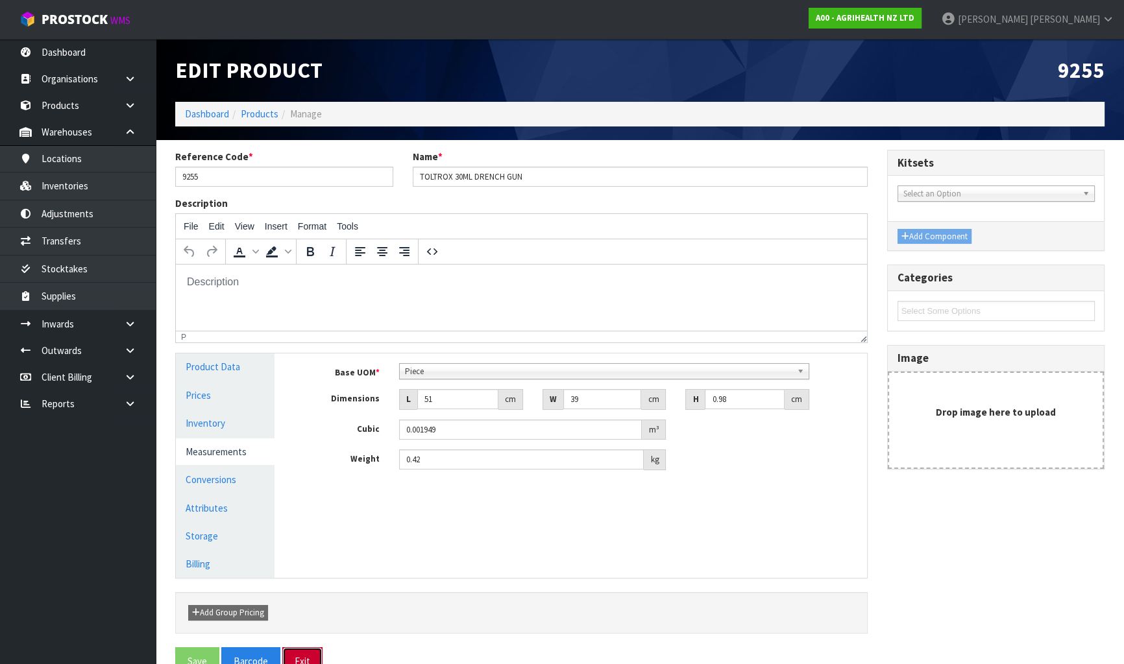
click at [295, 661] on button "Exit" at bounding box center [302, 662] width 40 height 28
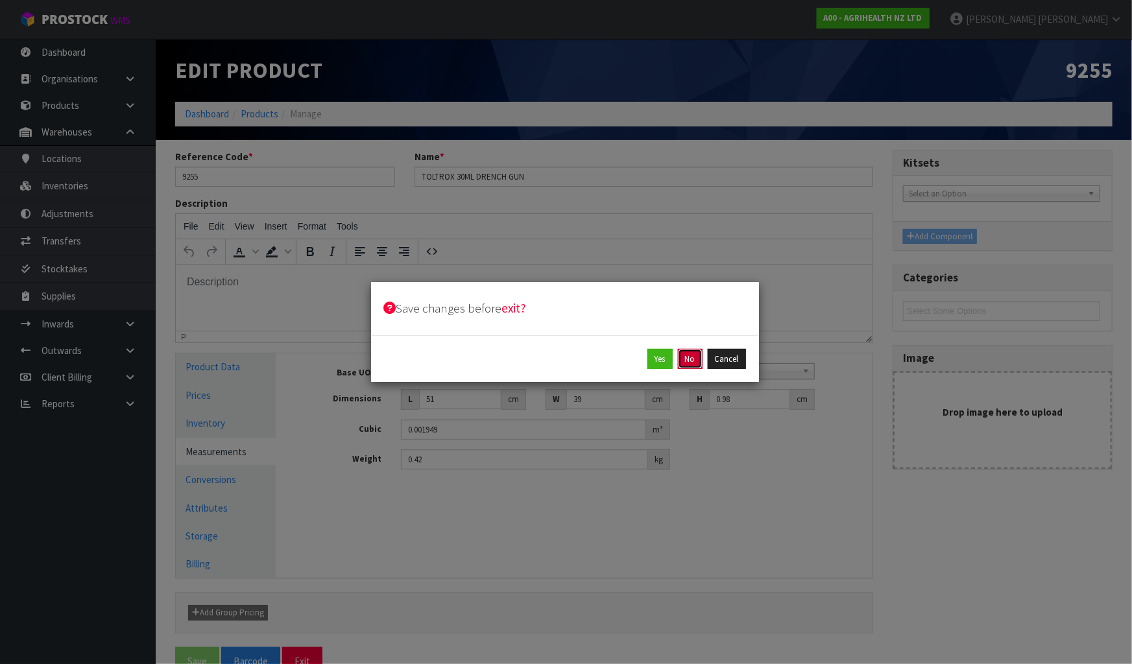
click at [690, 363] on button "No" at bounding box center [690, 359] width 25 height 21
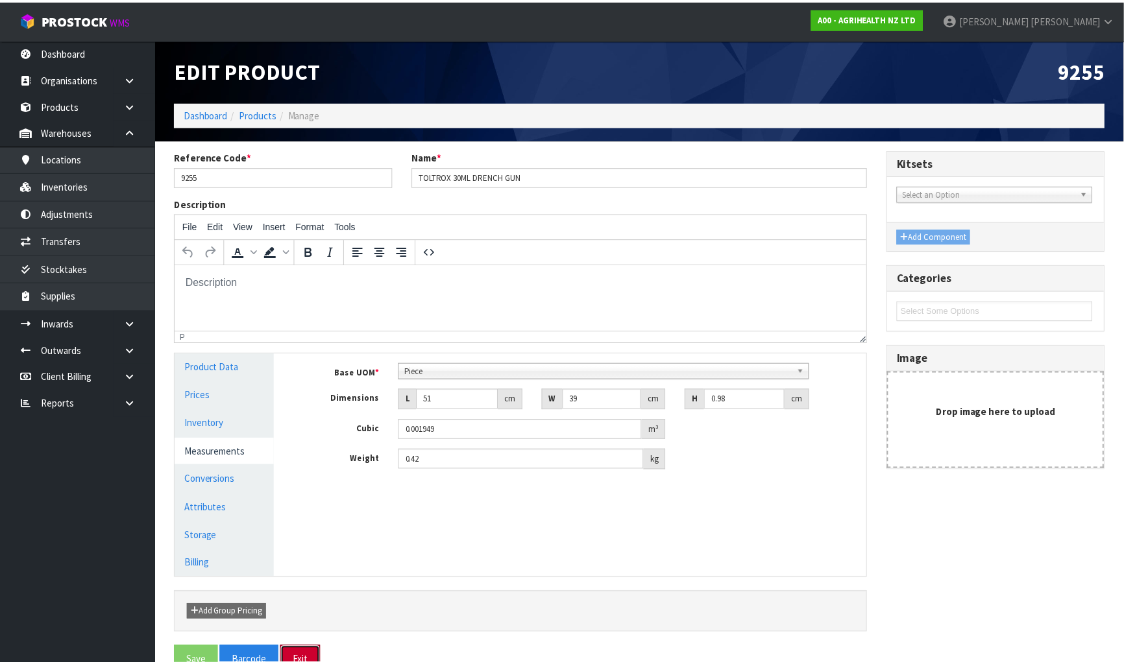
scroll to position [10, 0]
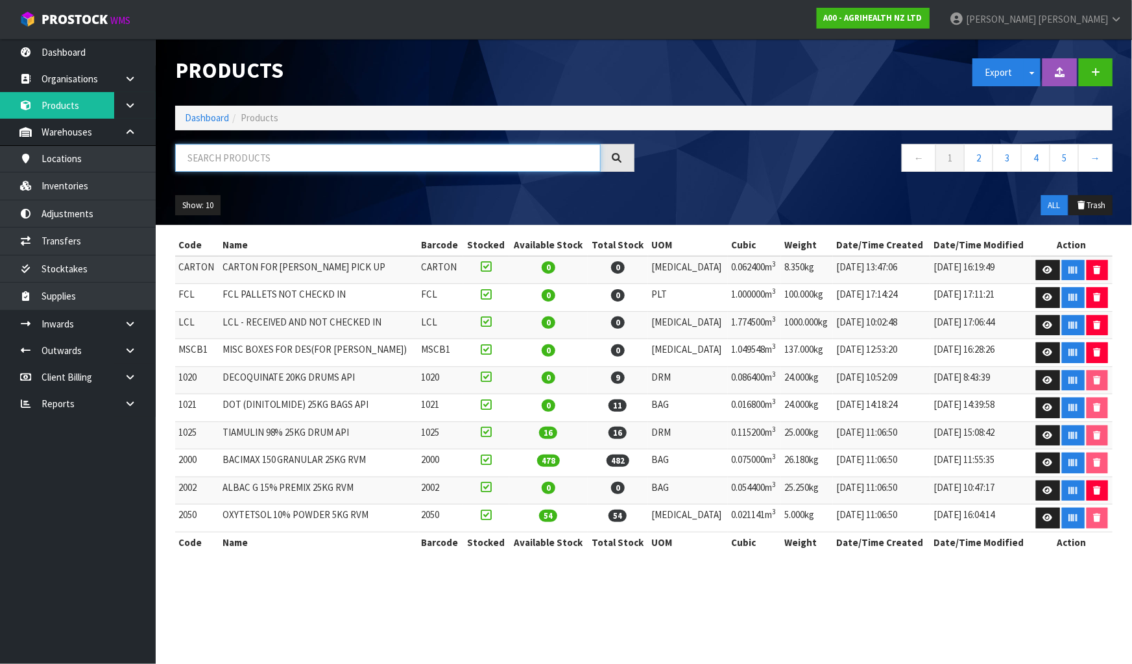
click at [249, 160] on input "text" at bounding box center [388, 158] width 426 height 28
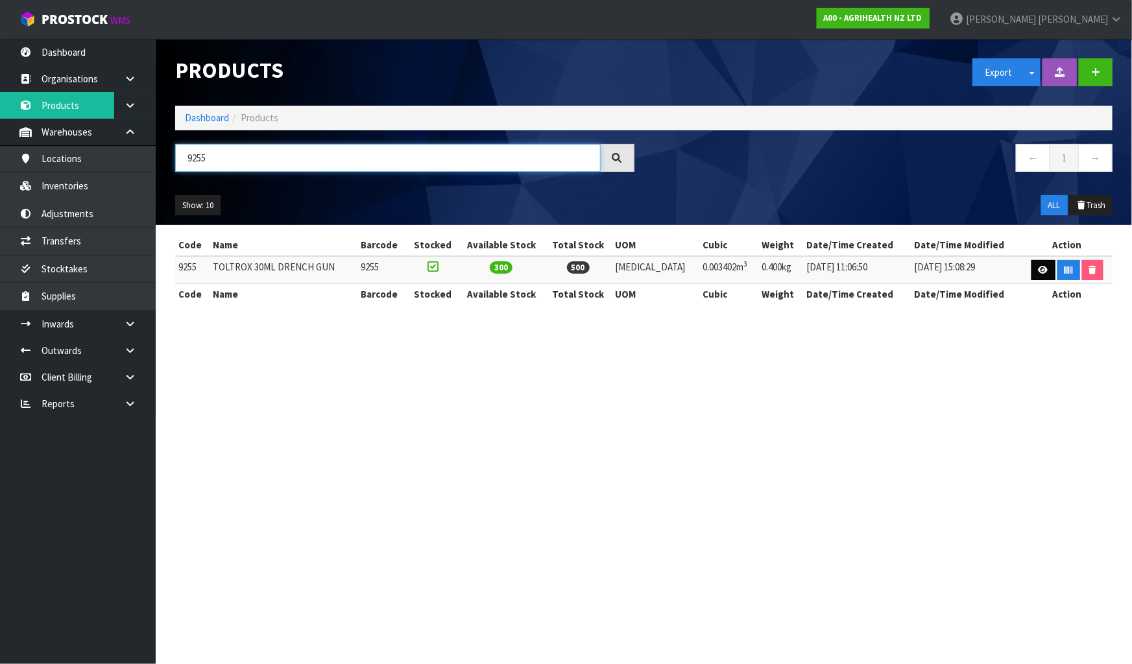
type input "9255"
click at [1039, 266] on icon at bounding box center [1044, 270] width 10 height 8
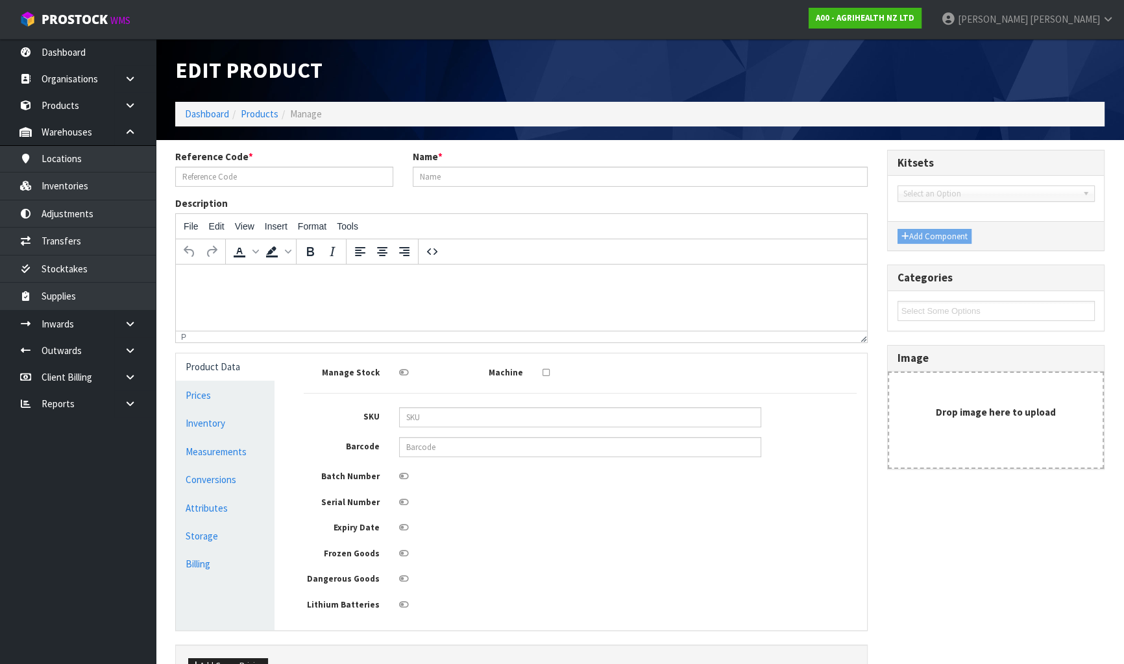
type input "9255"
type input "TOLTROX 30ML DRENCH GUN"
type input "21"
type input "6"
type input "27"
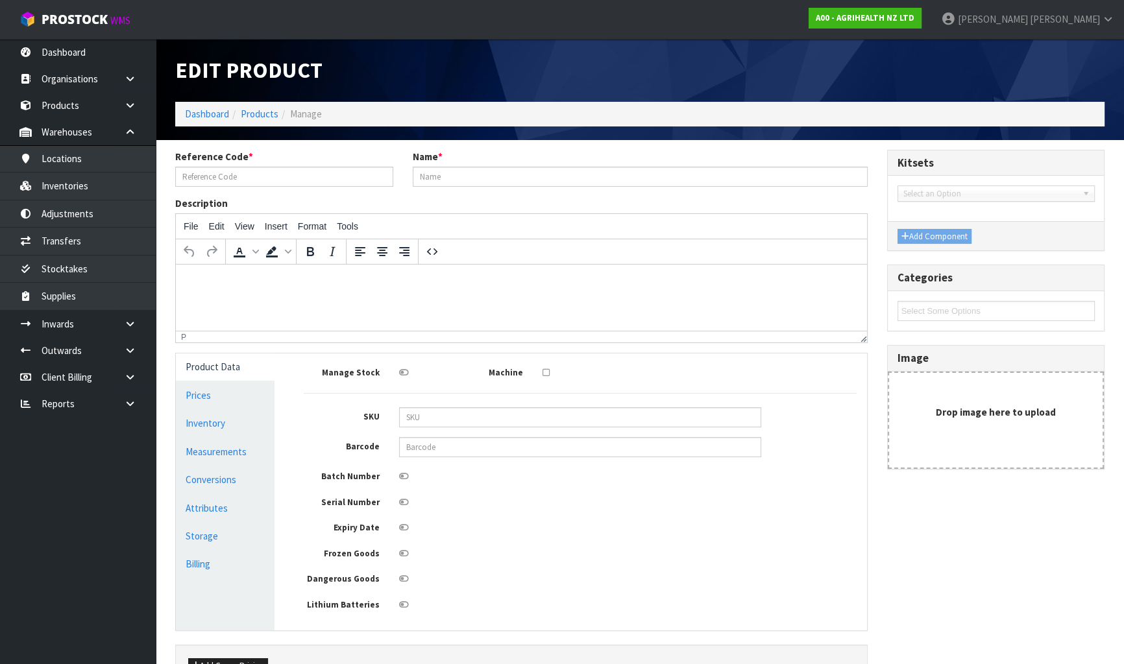
type input "0.003402"
type input "0.4"
click at [210, 444] on link "Measurements" at bounding box center [225, 452] width 99 height 27
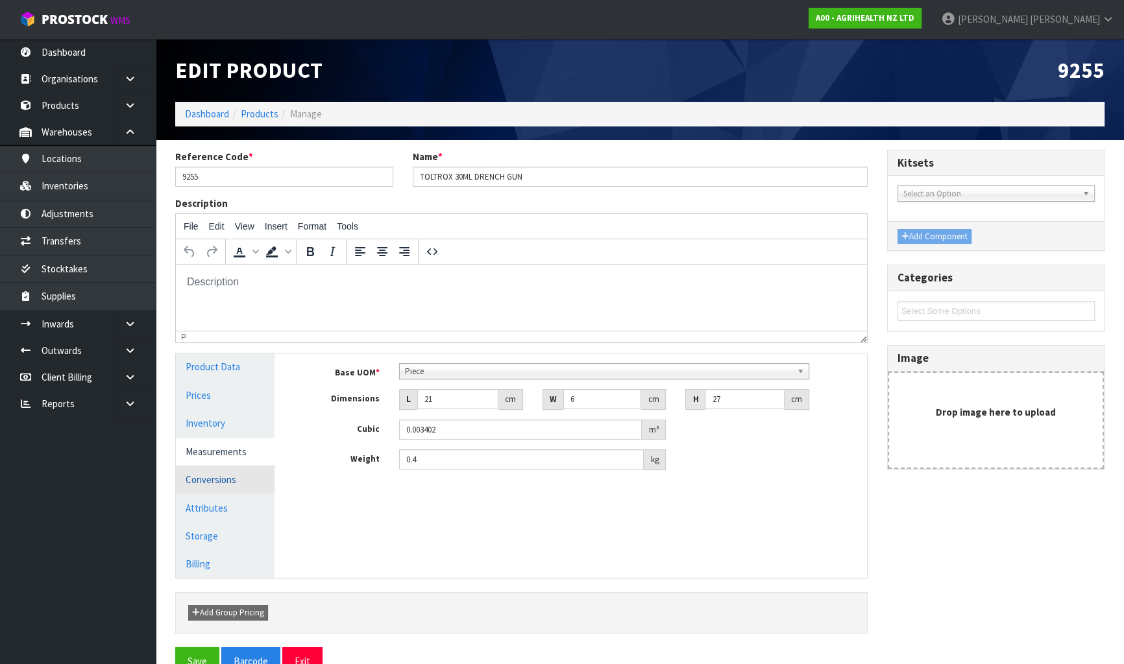
click at [224, 476] on link "Conversions" at bounding box center [225, 480] width 99 height 27
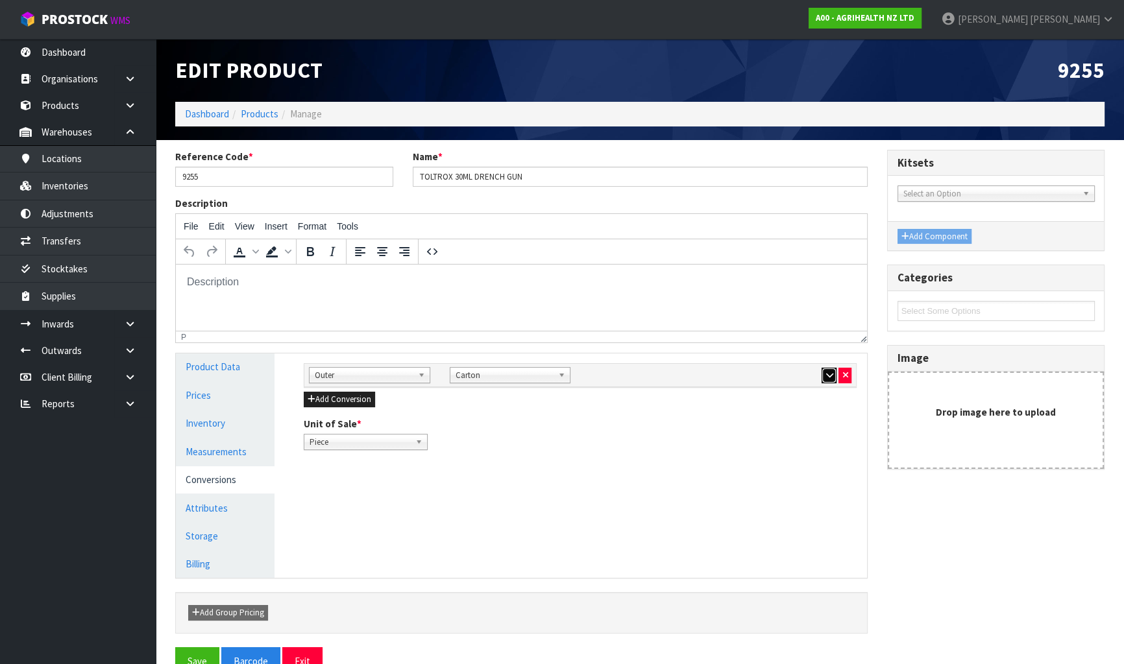
click at [827, 378] on icon "button" at bounding box center [828, 375] width 7 height 8
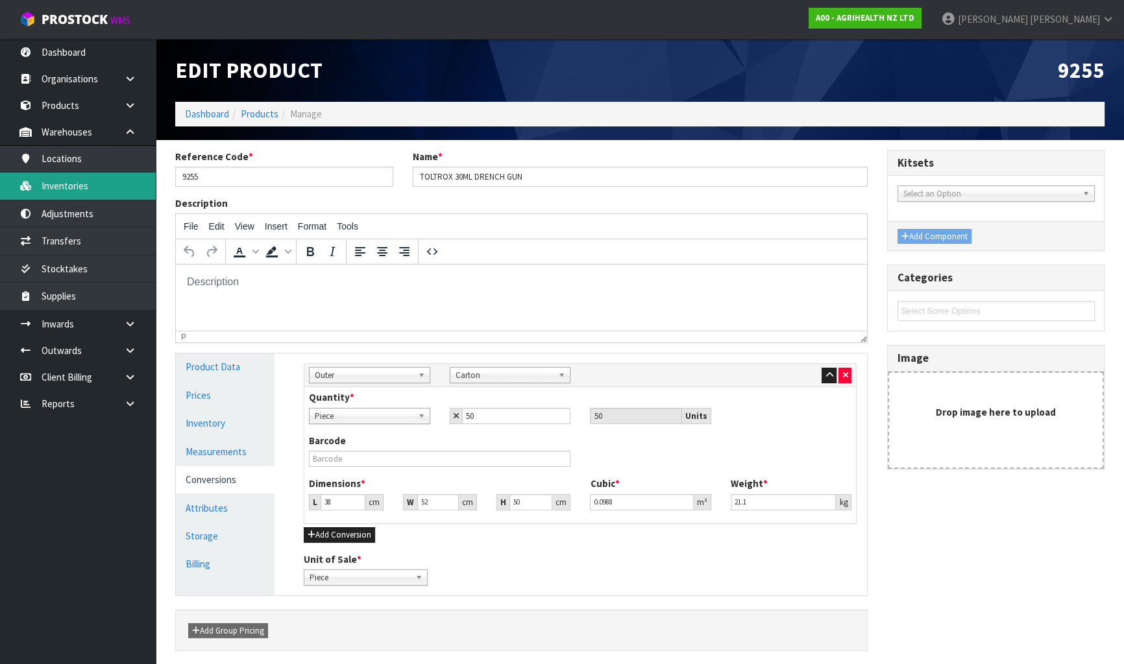
click at [97, 193] on link "Inventories" at bounding box center [78, 186] width 156 height 27
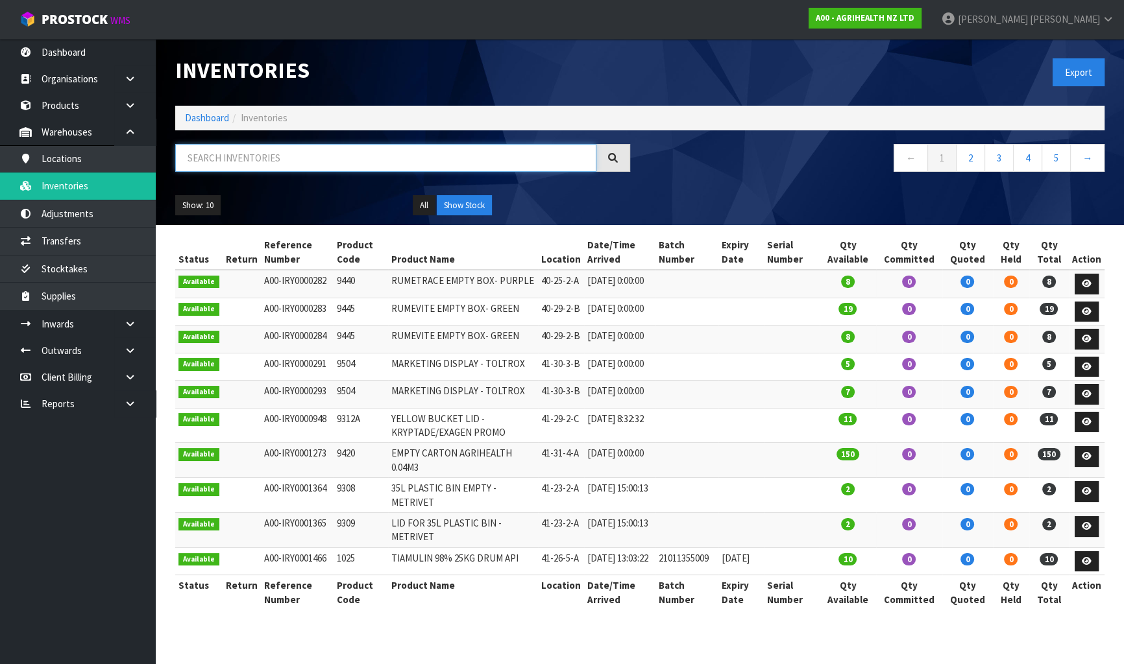
click at [221, 164] on input "text" at bounding box center [385, 158] width 421 height 28
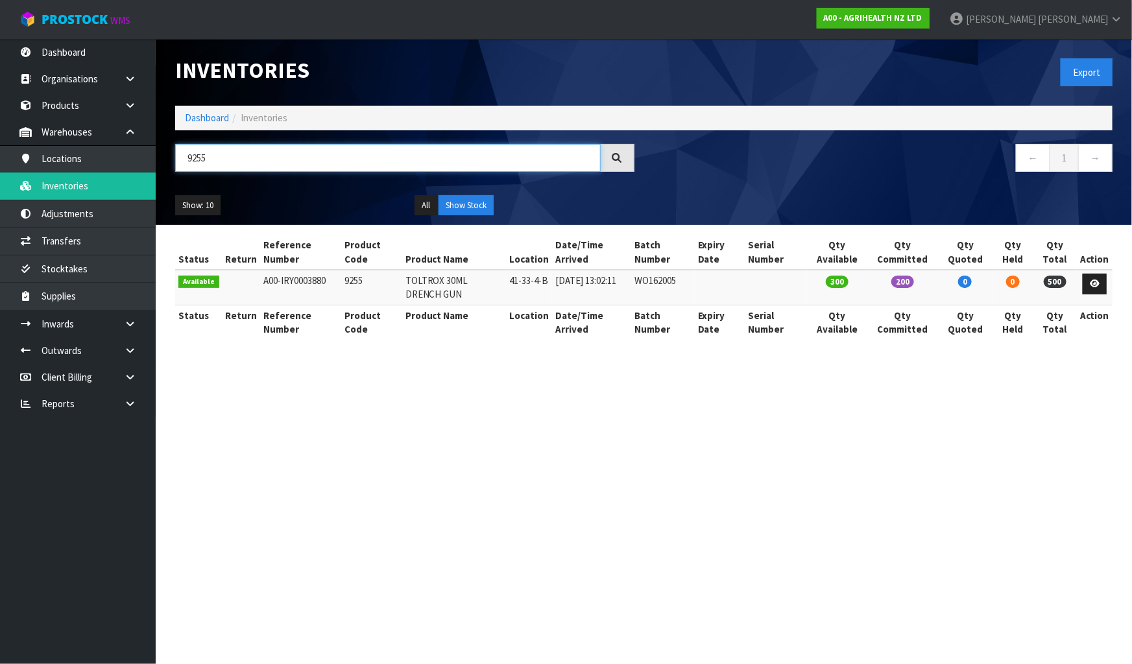
type input "9255"
